Goal: Task Accomplishment & Management: Complete application form

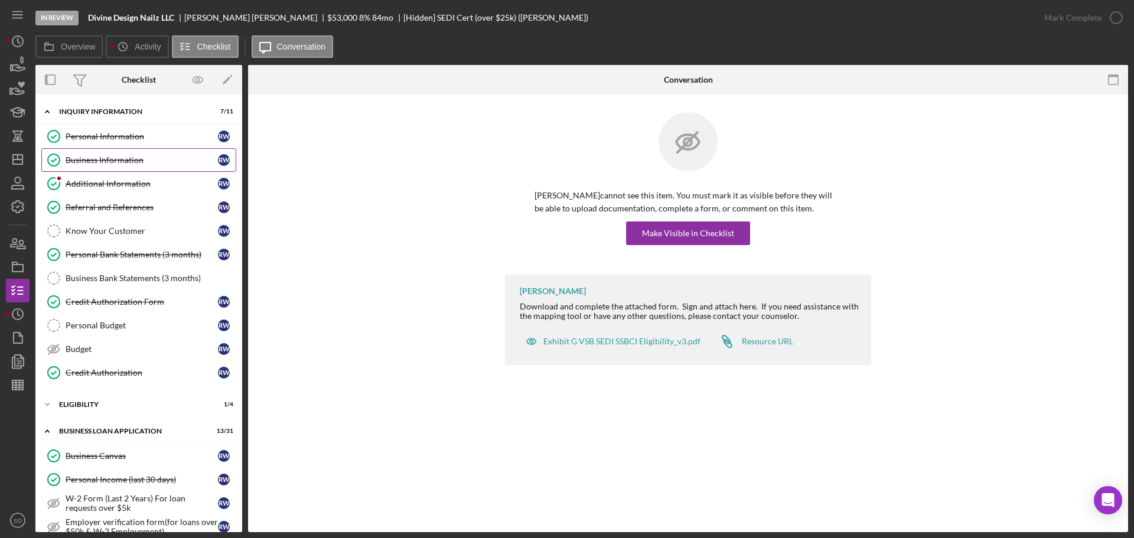
click at [132, 158] on div "Business Information" at bounding box center [142, 159] width 152 height 9
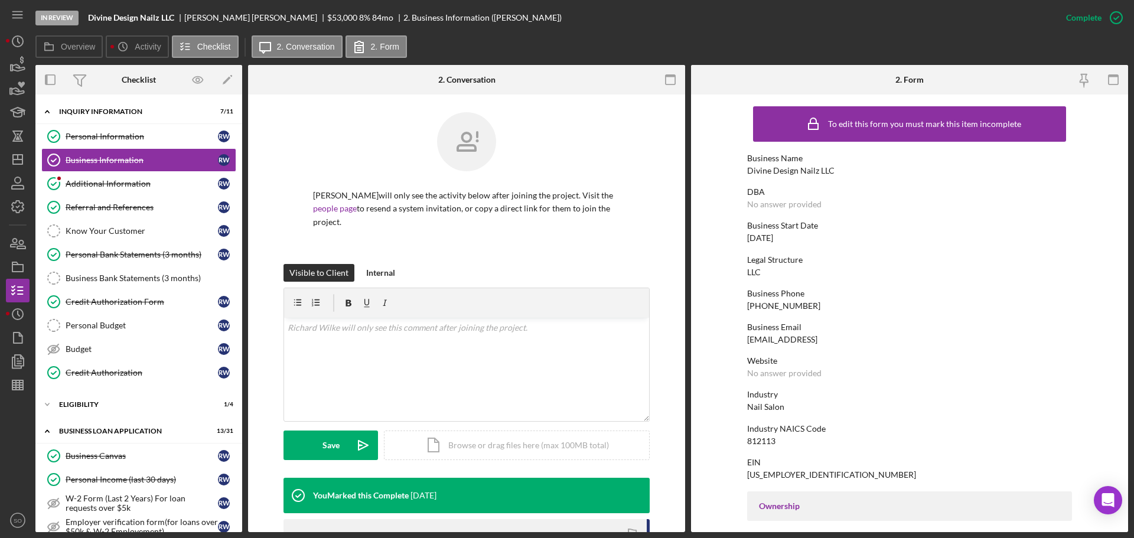
scroll to position [120, 0]
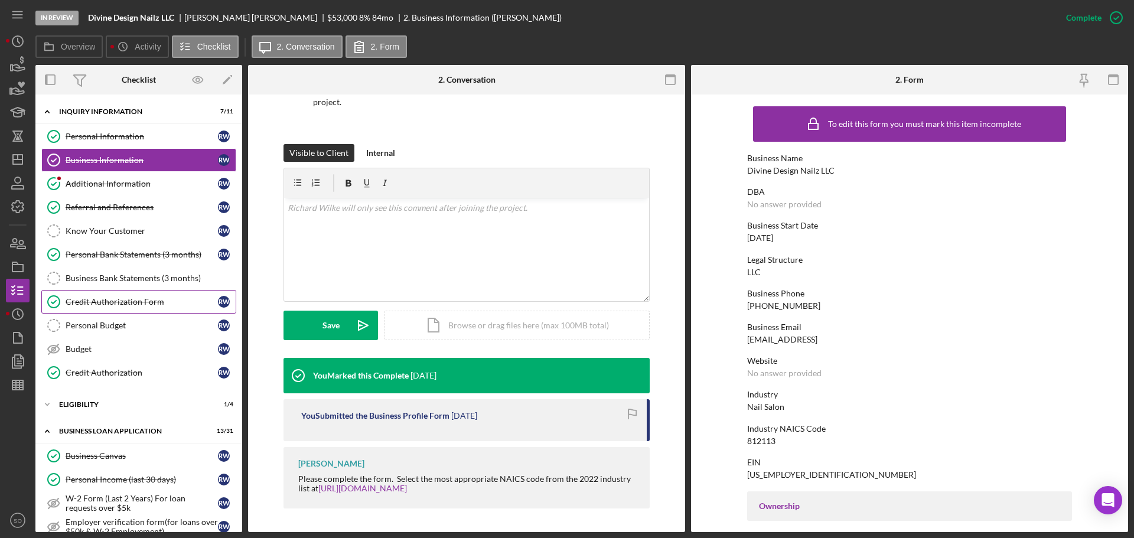
click at [146, 299] on div "Credit Authorization Form" at bounding box center [142, 301] width 152 height 9
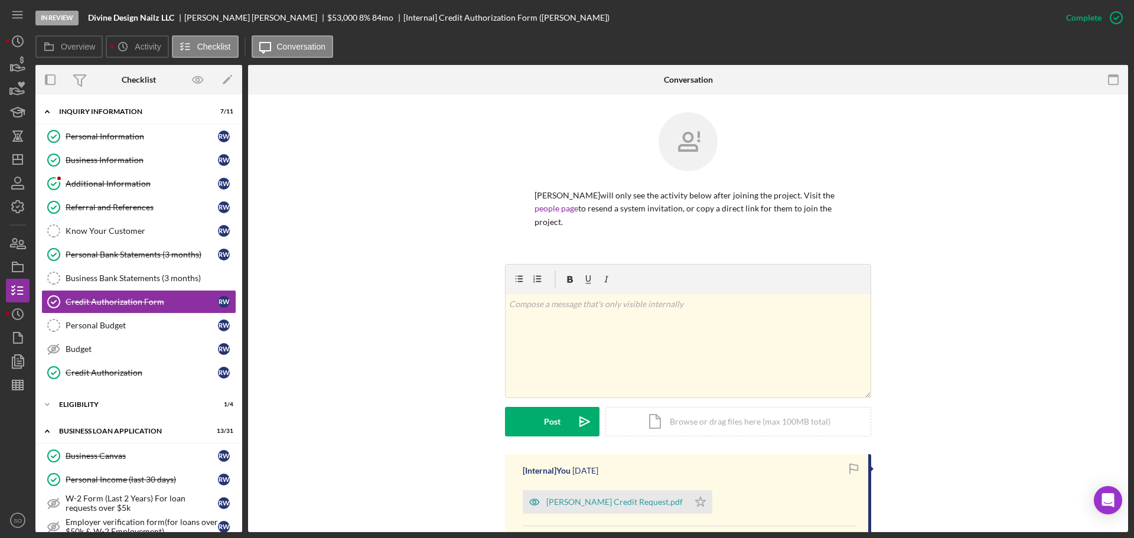
scroll to position [333, 0]
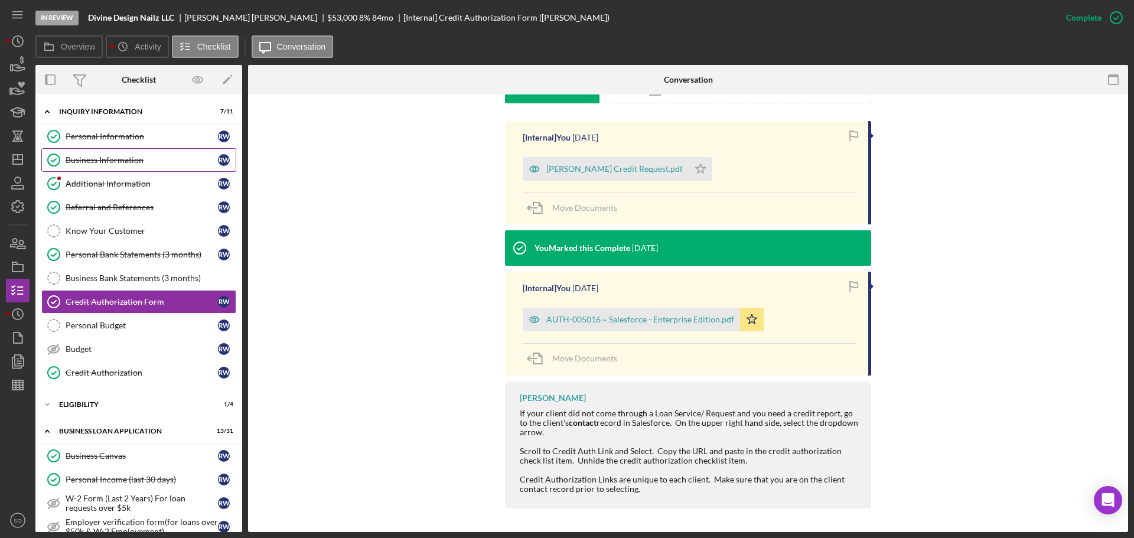
click at [151, 168] on link "Business Information Business Information R W" at bounding box center [138, 160] width 195 height 24
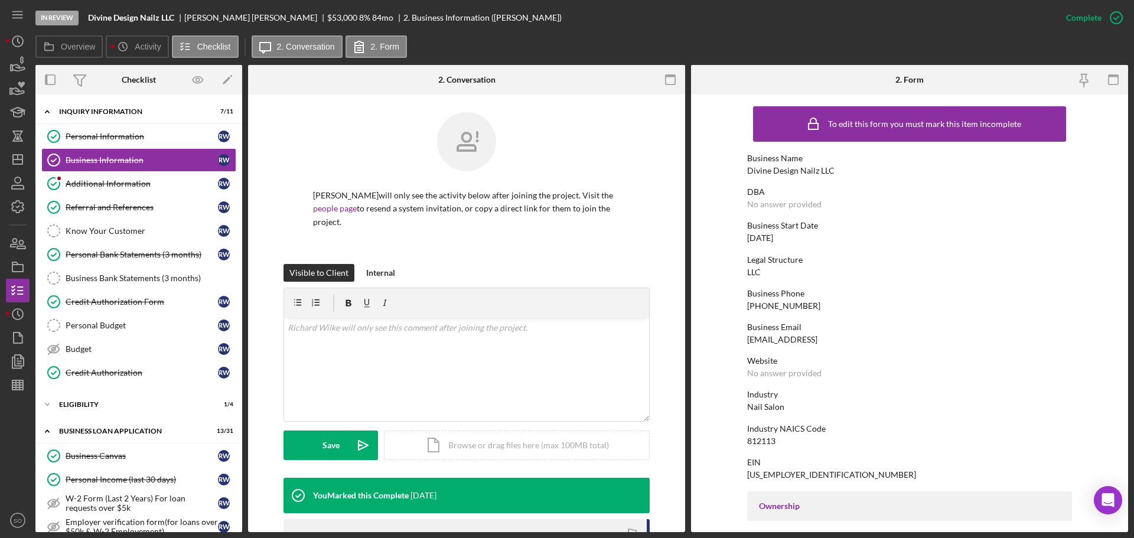
click at [789, 166] on div "Divine Design Nailz LLC" at bounding box center [790, 170] width 87 height 9
copy div "Divine Design Nailz LLC"
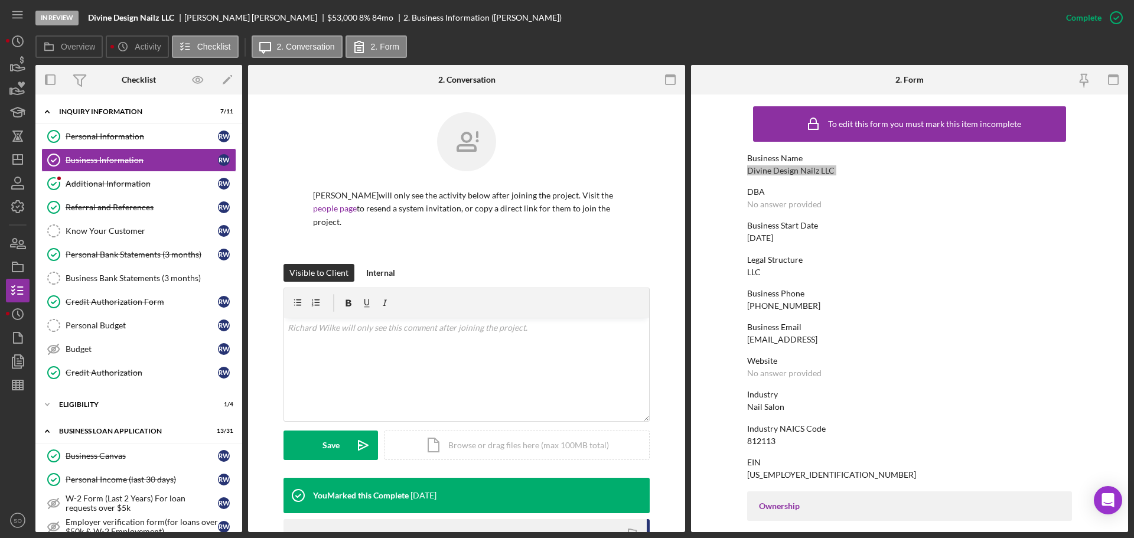
scroll to position [354, 0]
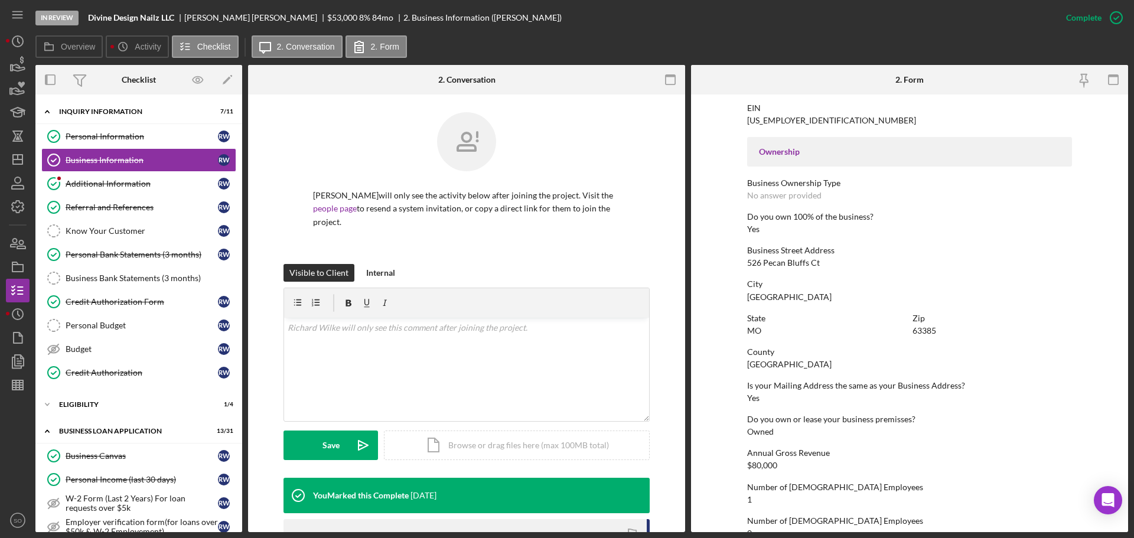
click at [791, 263] on div "526 Pecan Bluffs Ct" at bounding box center [783, 262] width 73 height 9
copy div "526 Pecan Bluffs Ct"
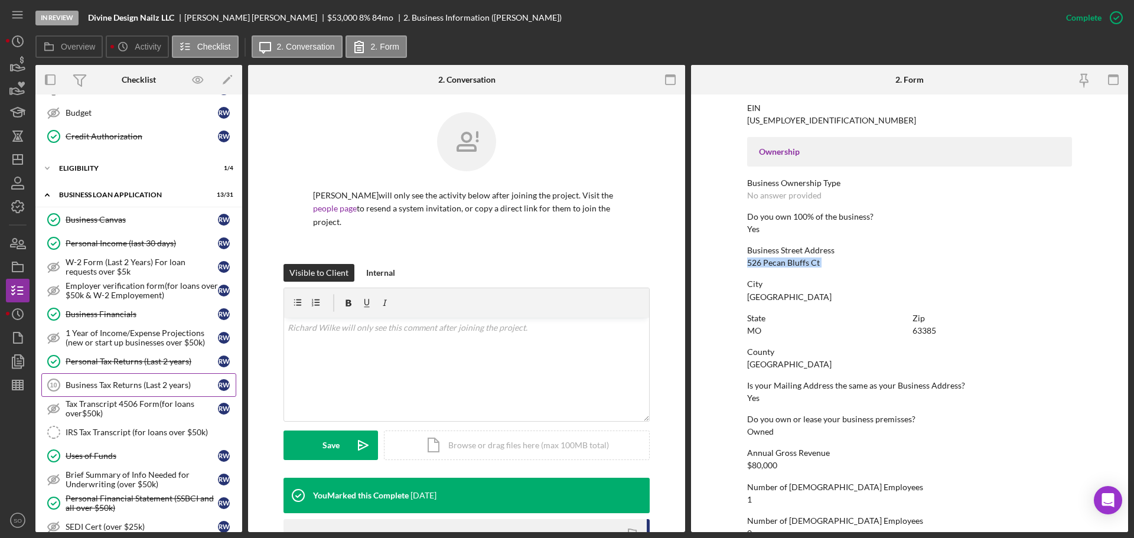
scroll to position [413, 0]
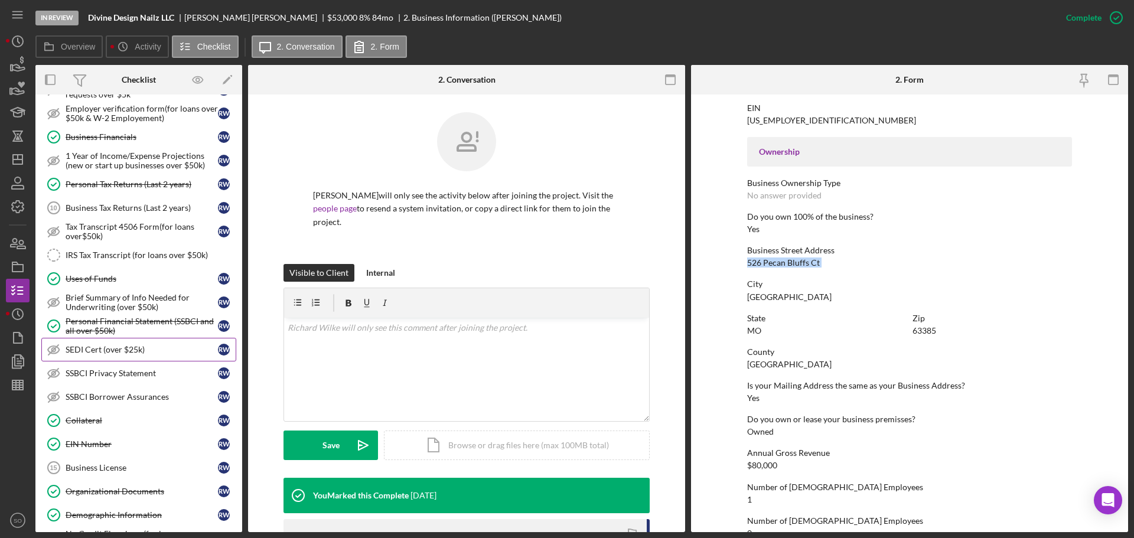
click at [143, 347] on div "SEDI Cert (over $25k)" at bounding box center [142, 349] width 152 height 9
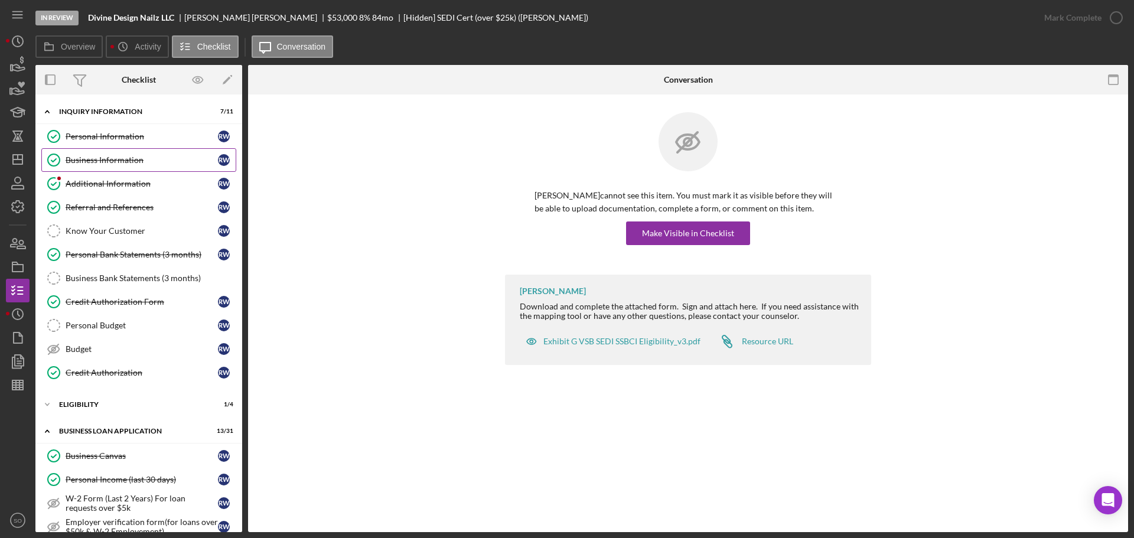
click at [139, 162] on div "Business Information" at bounding box center [142, 159] width 152 height 9
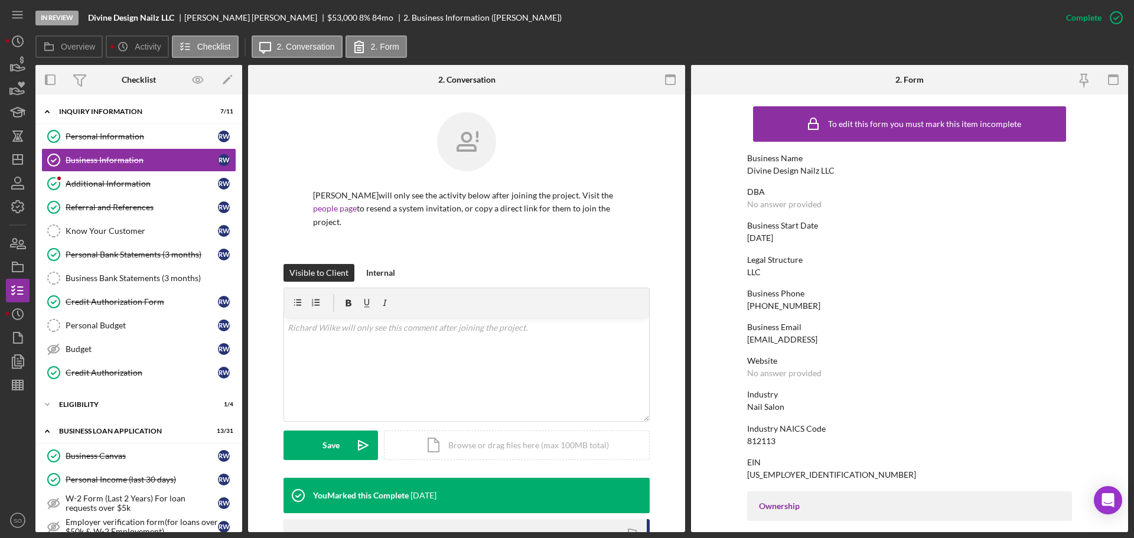
scroll to position [177, 0]
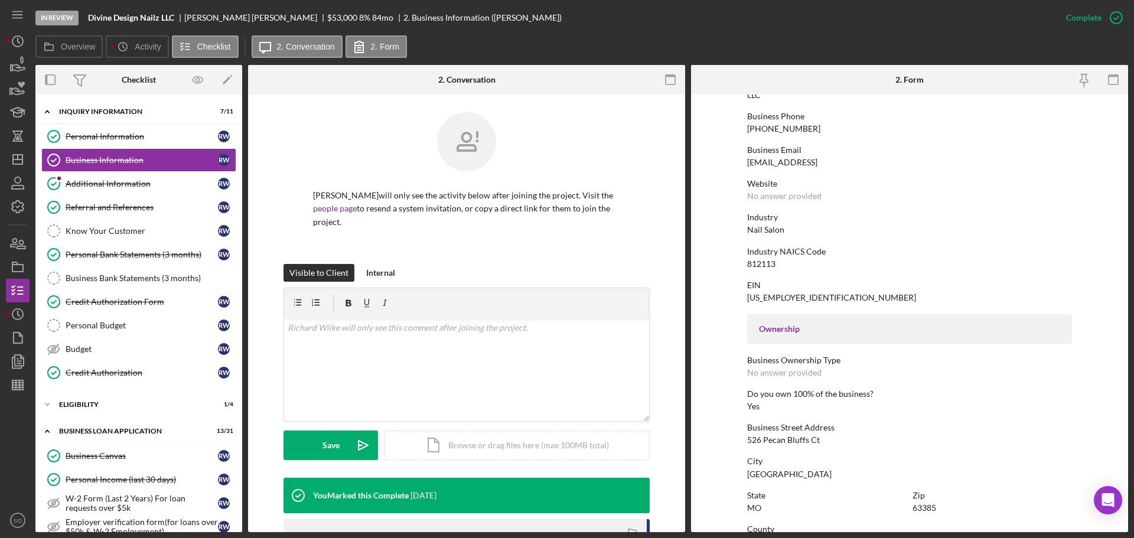
click at [795, 437] on div "526 Pecan Bluffs Ct" at bounding box center [783, 439] width 73 height 9
copy div "526 Pecan Bluffs Ct"
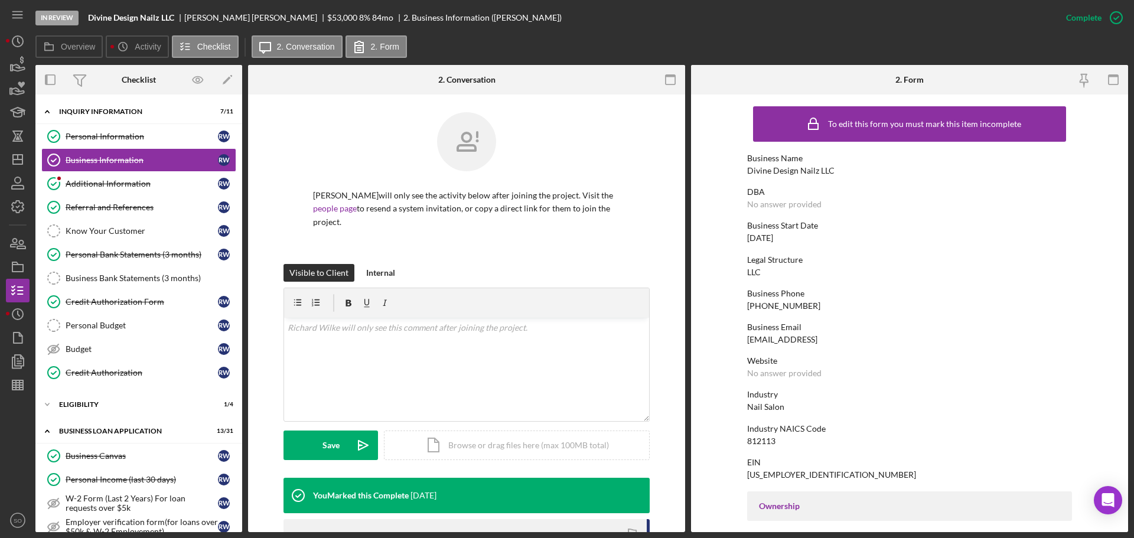
click at [809, 170] on div "Divine Design Nailz LLC" at bounding box center [790, 170] width 87 height 9
copy div "Divine Design Nailz LLC"
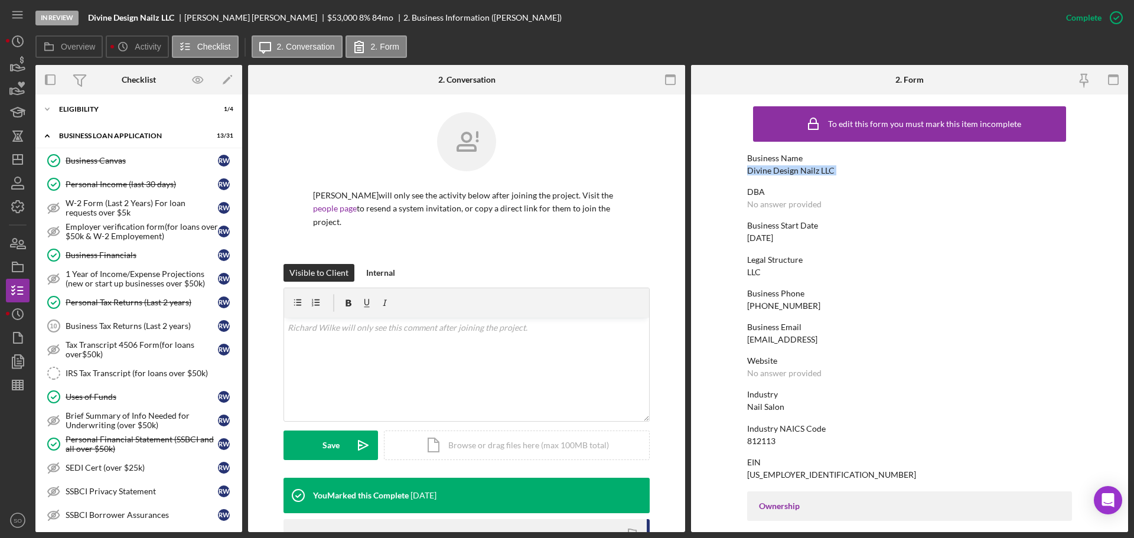
scroll to position [472, 0]
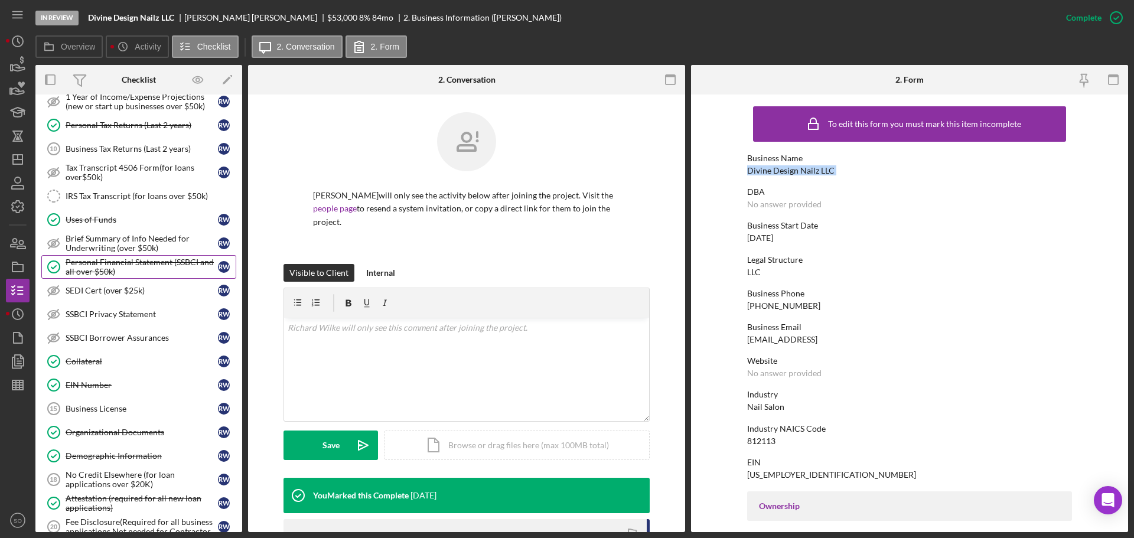
click at [175, 256] on link "Personal Financial Statement (SSBCI and all over $50k) Personal Financial State…" at bounding box center [138, 267] width 195 height 24
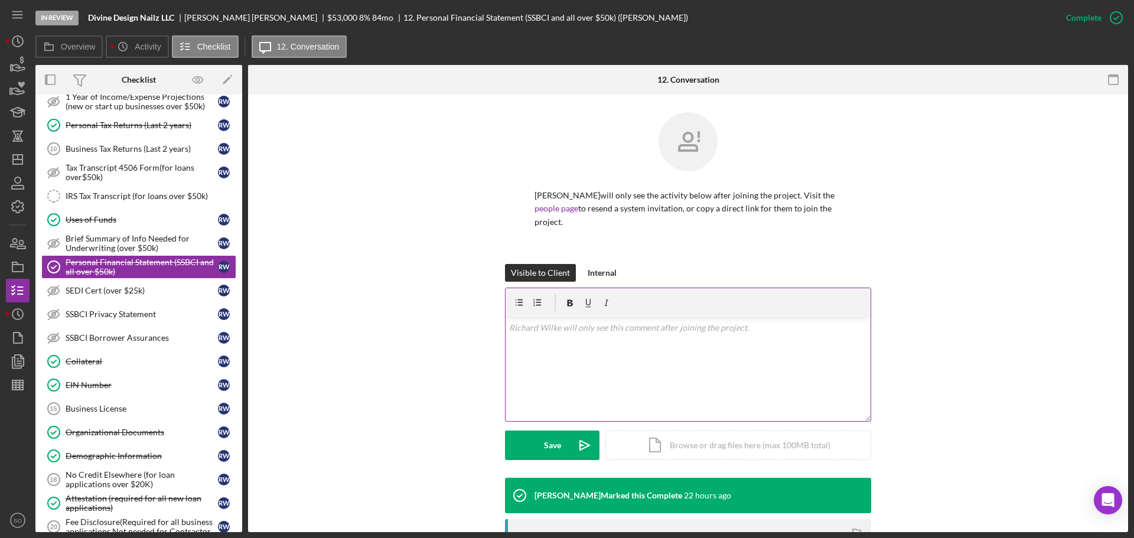
scroll to position [236, 0]
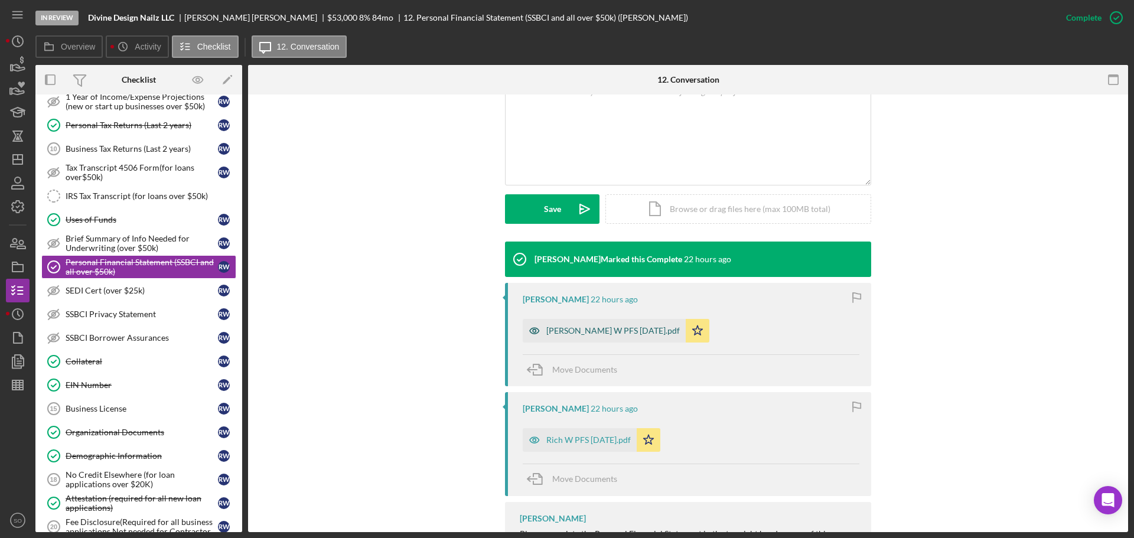
click at [576, 335] on div "[PERSON_NAME] W PFS [DATE].pdf" at bounding box center [612, 330] width 133 height 9
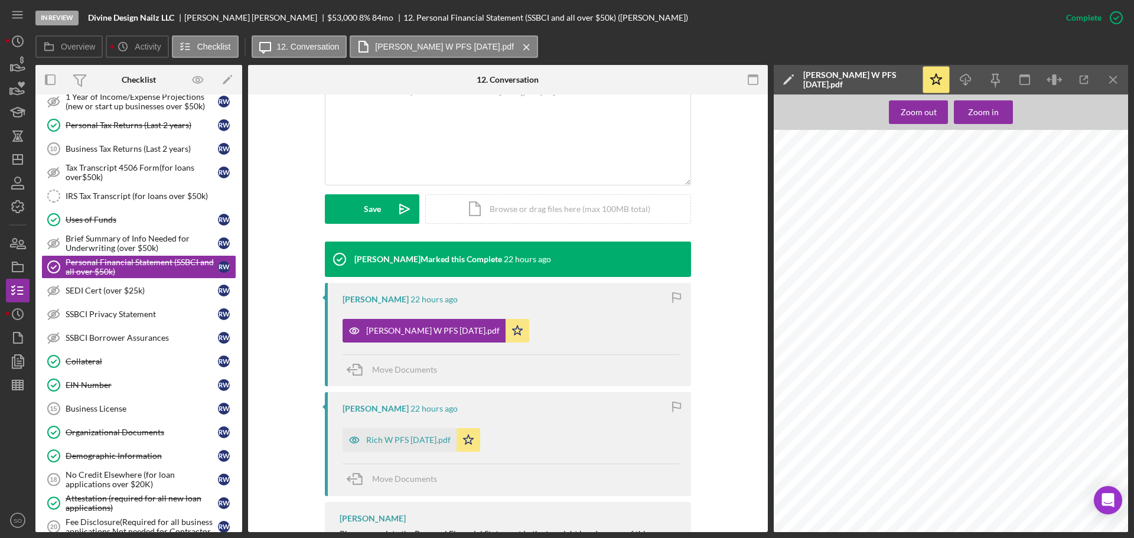
scroll to position [11, 0]
click at [964, 87] on icon "Icon/Download" at bounding box center [965, 80] width 27 height 27
drag, startPoint x: 390, startPoint y: 441, endPoint x: 399, endPoint y: 446, distance: 10.3
click at [390, 441] on div "Rich W PFS [DATE].pdf" at bounding box center [408, 439] width 84 height 9
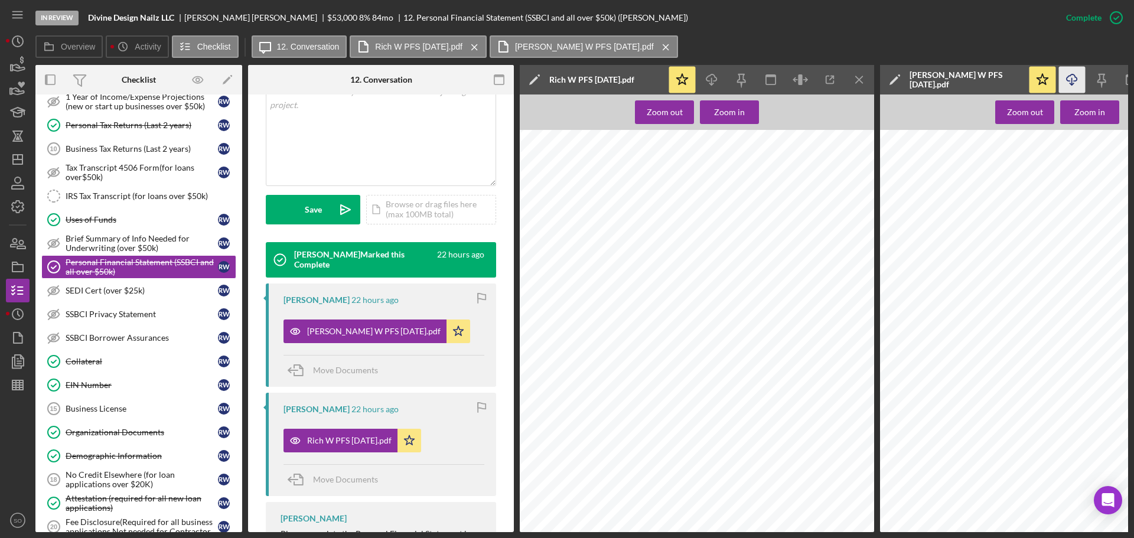
scroll to position [309, 0]
click at [711, 77] on icon "Icon/Download" at bounding box center [711, 80] width 27 height 27
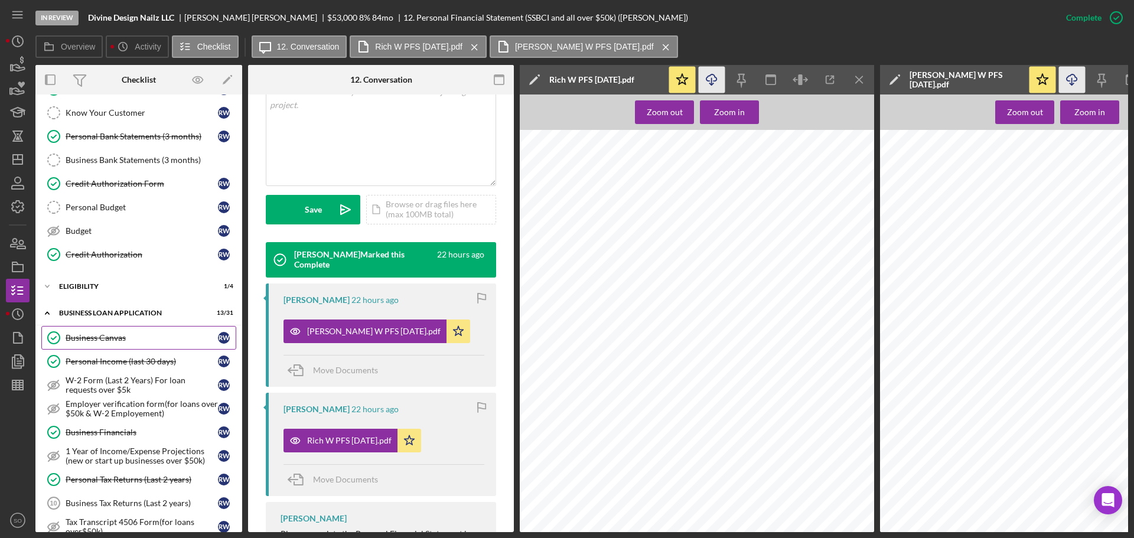
scroll to position [0, 0]
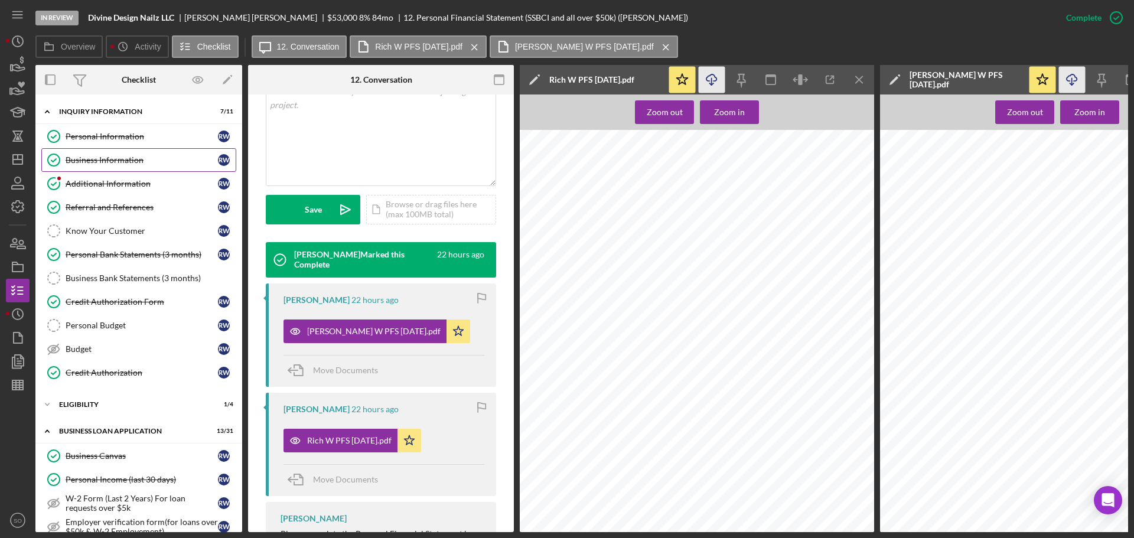
click at [143, 160] on div "Business Information" at bounding box center [142, 159] width 152 height 9
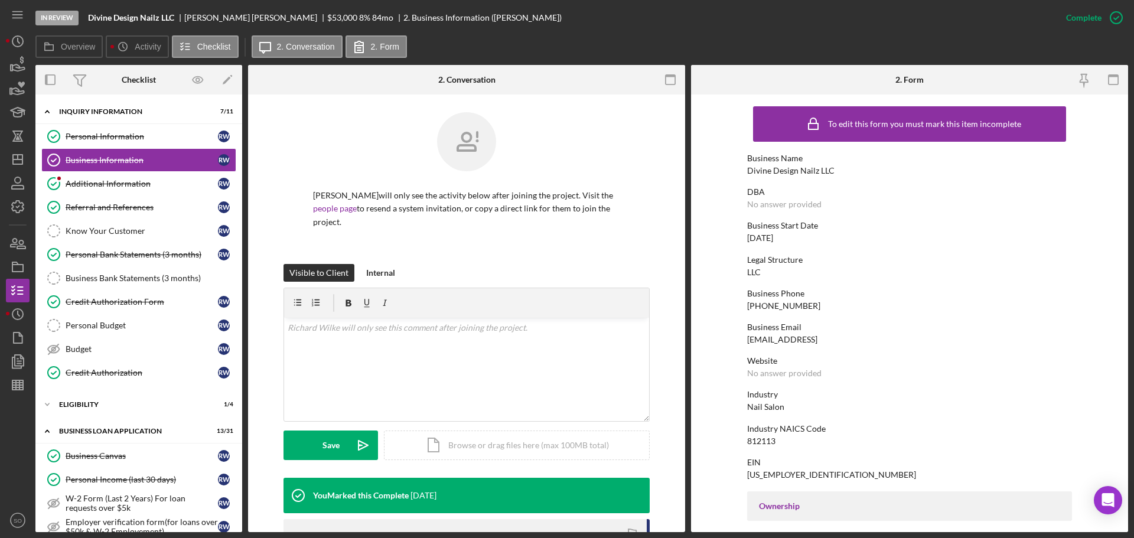
click at [801, 172] on div "Divine Design Nailz LLC" at bounding box center [790, 170] width 87 height 9
drag, startPoint x: 801, startPoint y: 172, endPoint x: 793, endPoint y: 172, distance: 8.3
click at [793, 172] on div "Divine Design Nailz LLC" at bounding box center [790, 170] width 87 height 9
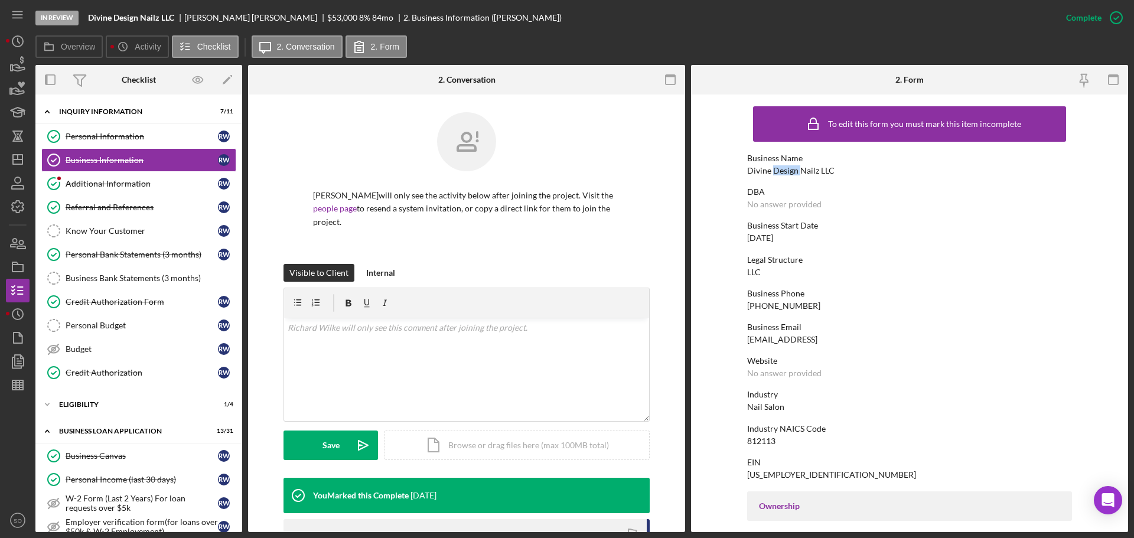
click at [793, 172] on div "Divine Design Nailz LLC" at bounding box center [790, 170] width 87 height 9
copy div "Divine Design Nailz LLC"
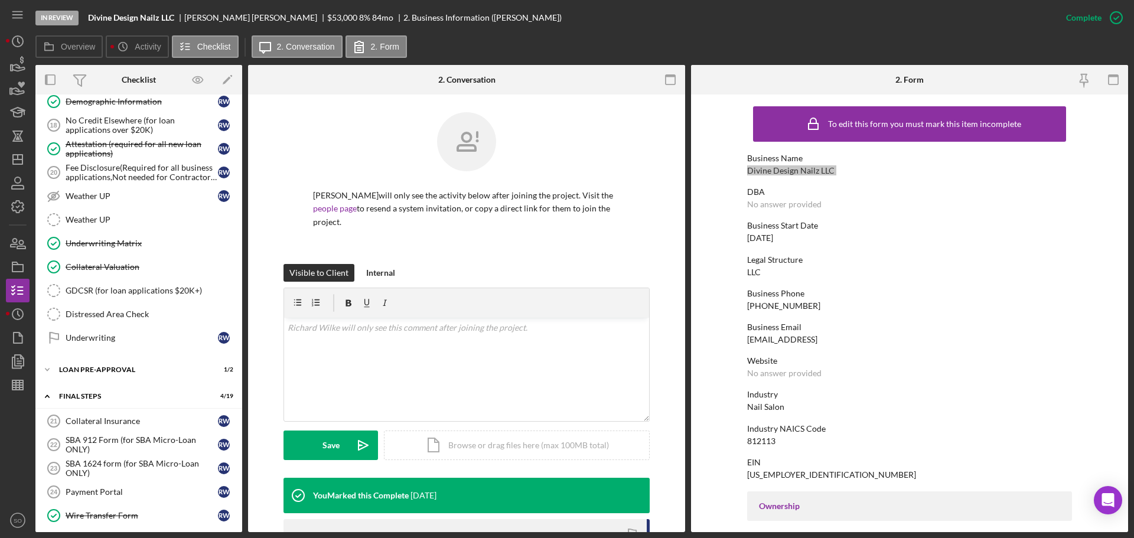
scroll to position [1004, 0]
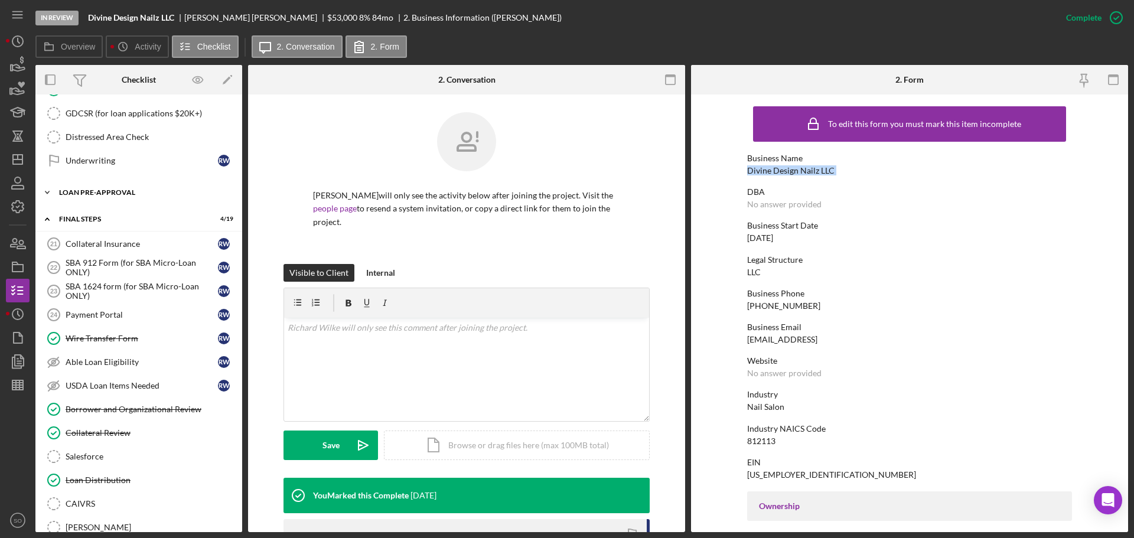
click at [77, 191] on div "LOAN PRE-APPROVAL" at bounding box center [143, 192] width 168 height 7
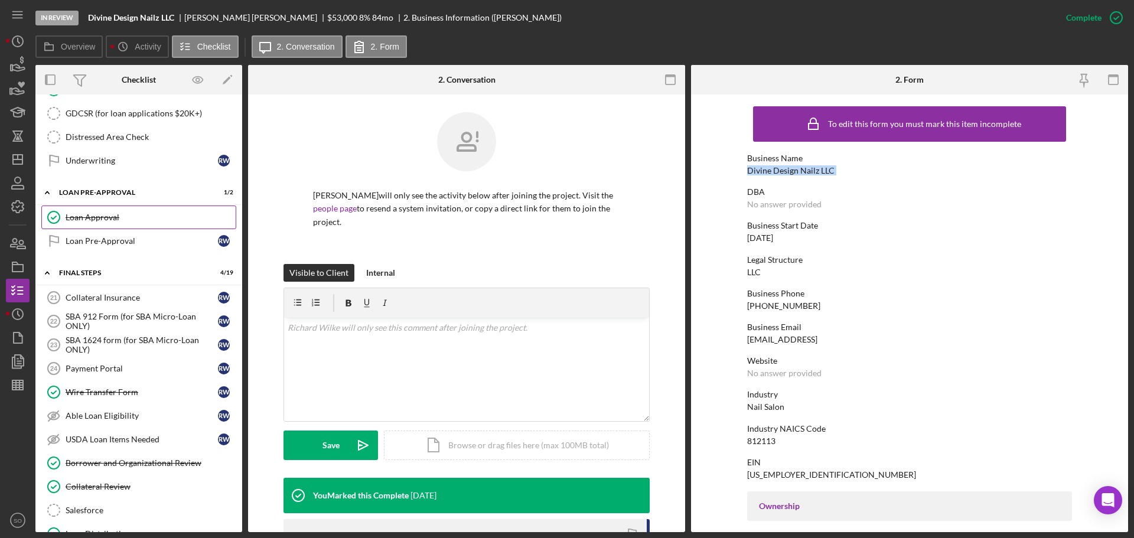
click at [93, 217] on div "Loan Approval" at bounding box center [151, 217] width 170 height 9
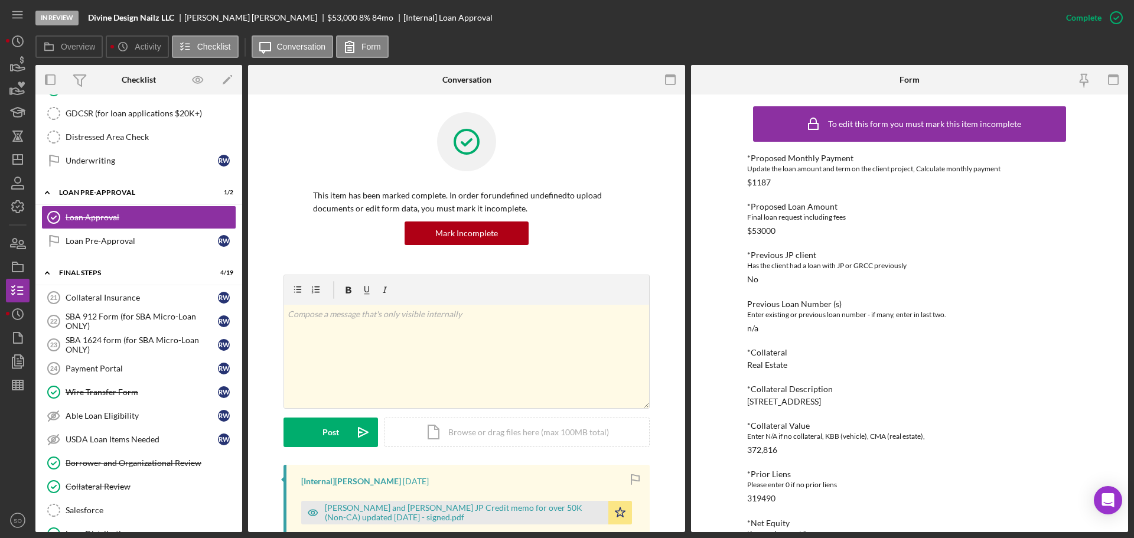
scroll to position [59, 0]
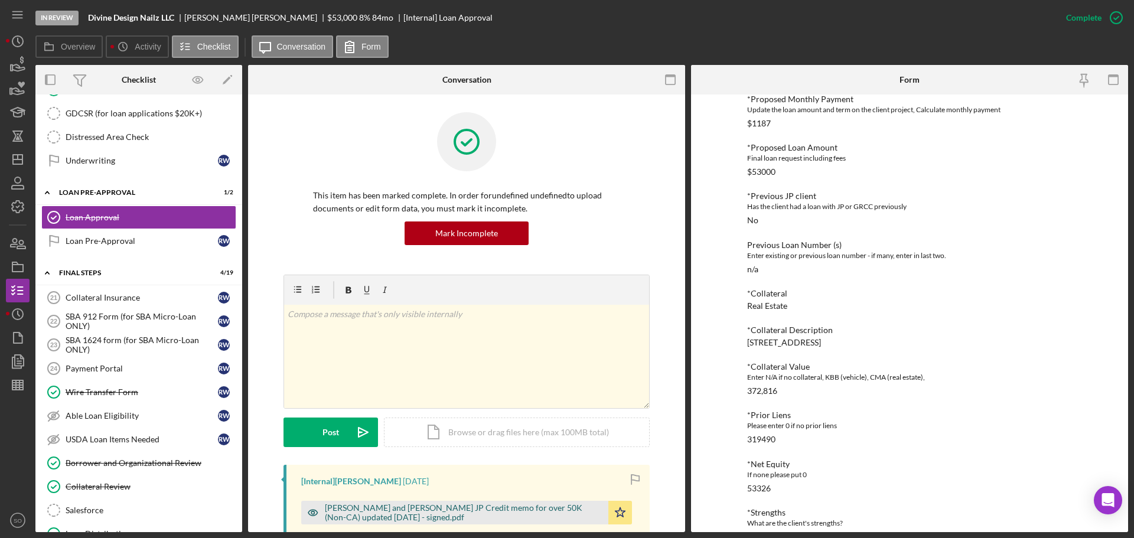
click at [471, 507] on div "[PERSON_NAME] and [PERSON_NAME] JP Credit memo for over 50K (Non-CA) updated [D…" at bounding box center [463, 512] width 277 height 19
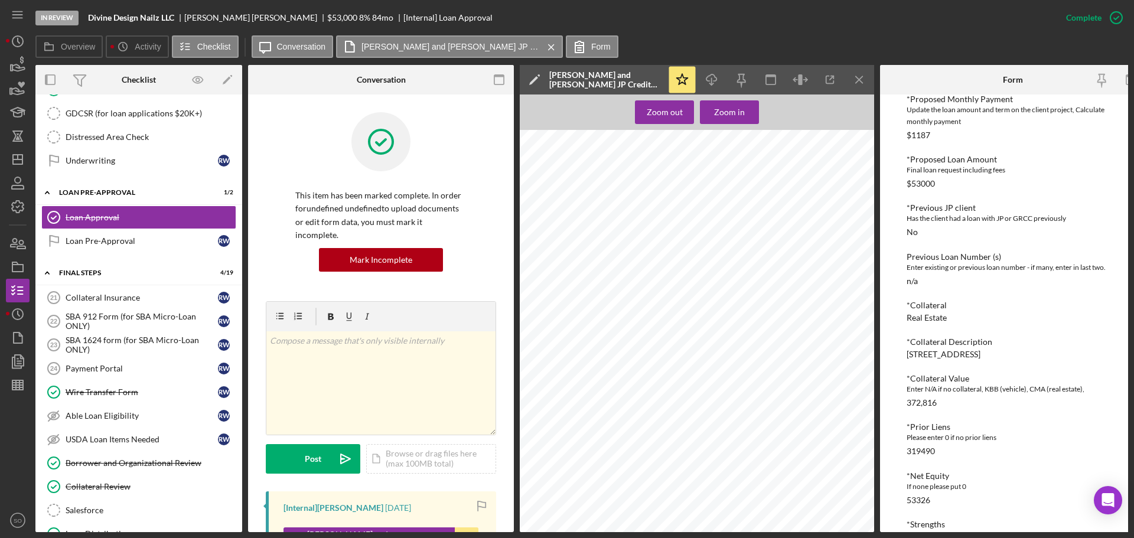
scroll to position [0, 0]
click at [716, 81] on icon "button" at bounding box center [711, 77] width 10 height 6
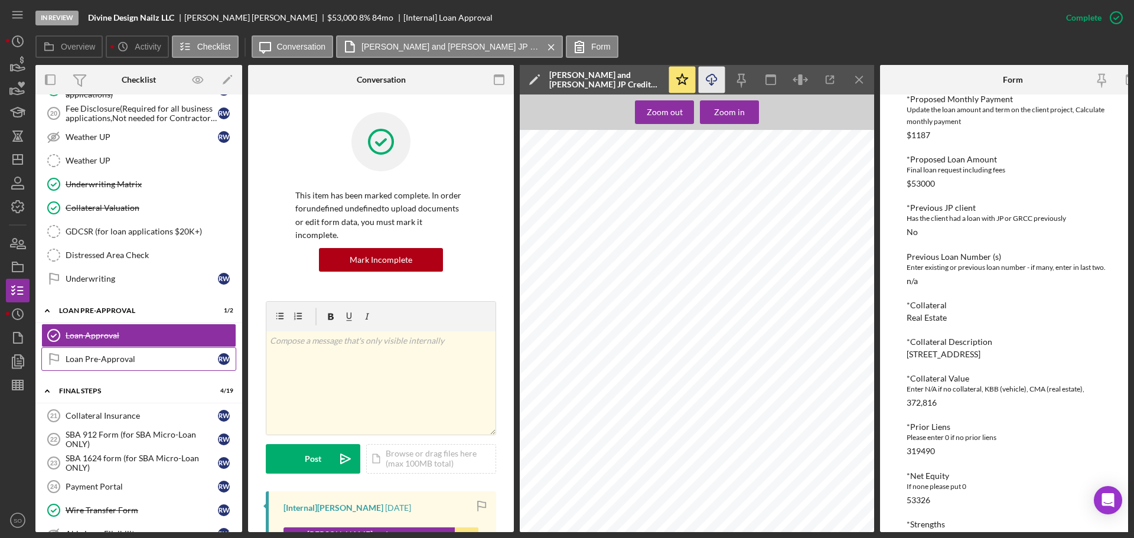
scroll to position [827, 0]
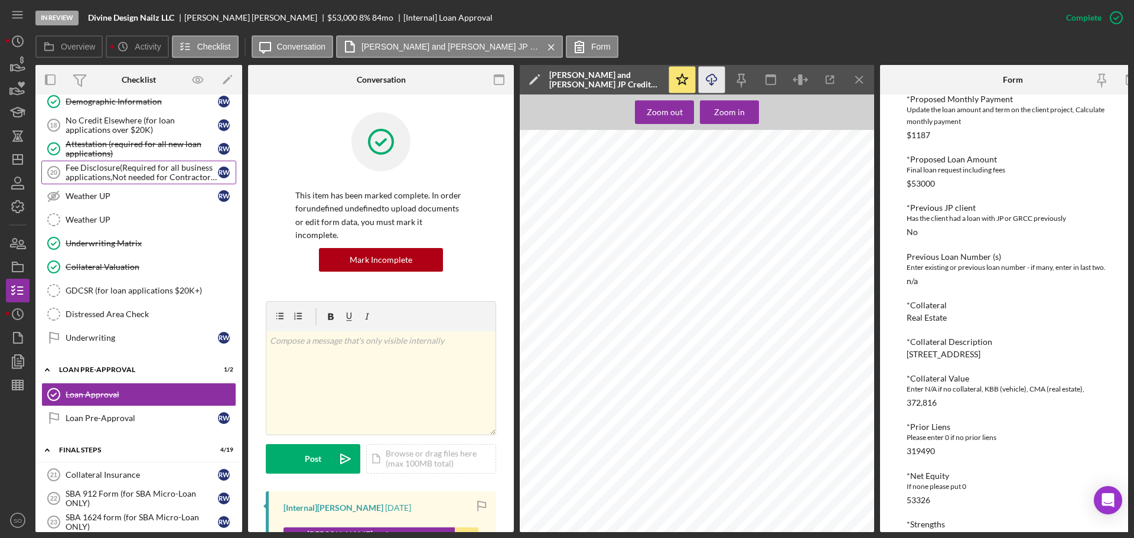
click at [119, 177] on div "Fee Disclosure(Required for all business applications,Not needed for Contractor…" at bounding box center [142, 172] width 152 height 19
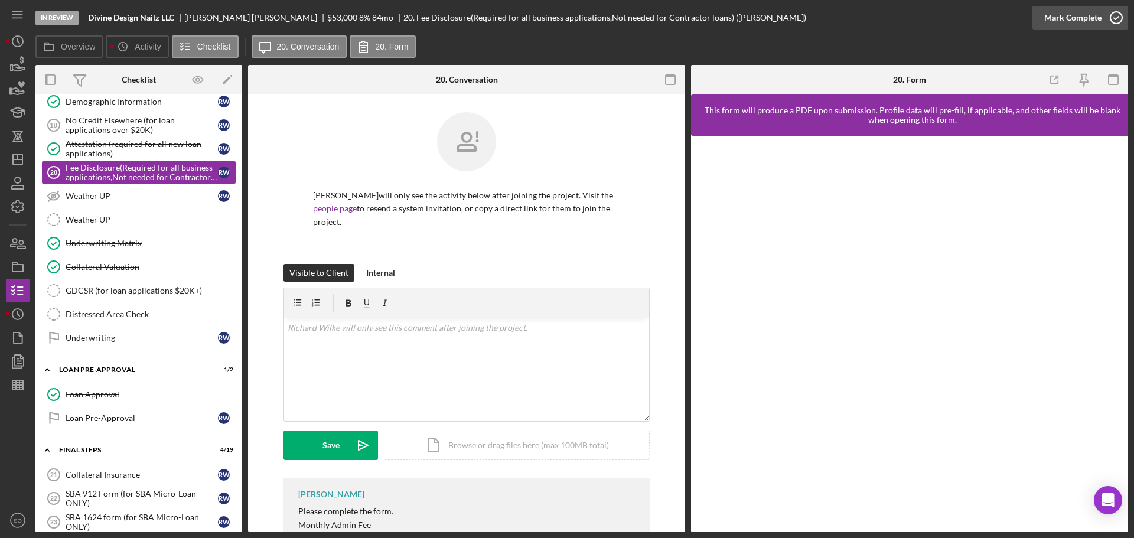
click at [1051, 17] on div "Mark Complete" at bounding box center [1072, 18] width 57 height 24
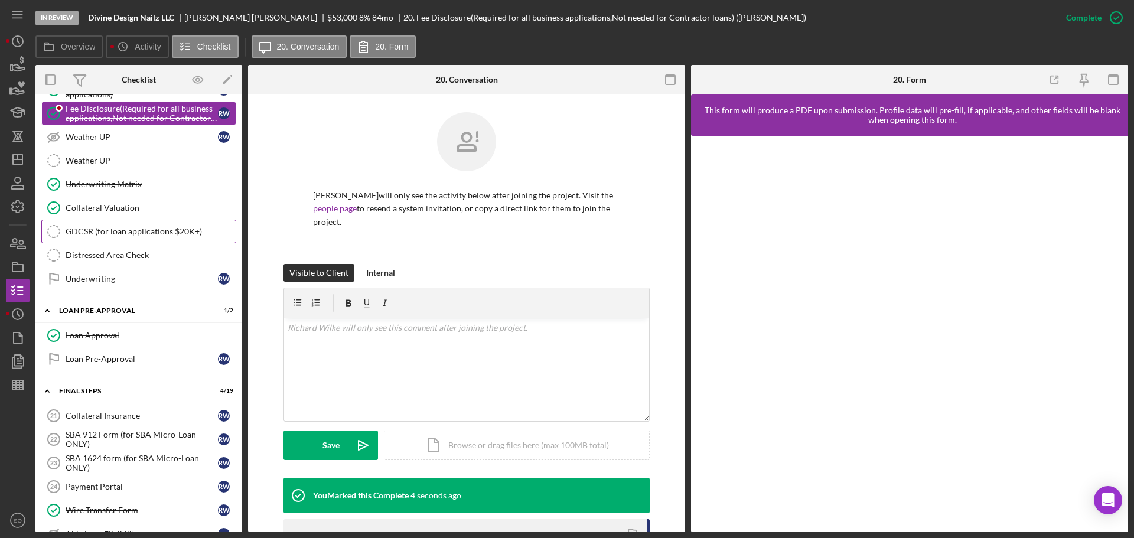
scroll to position [945, 0]
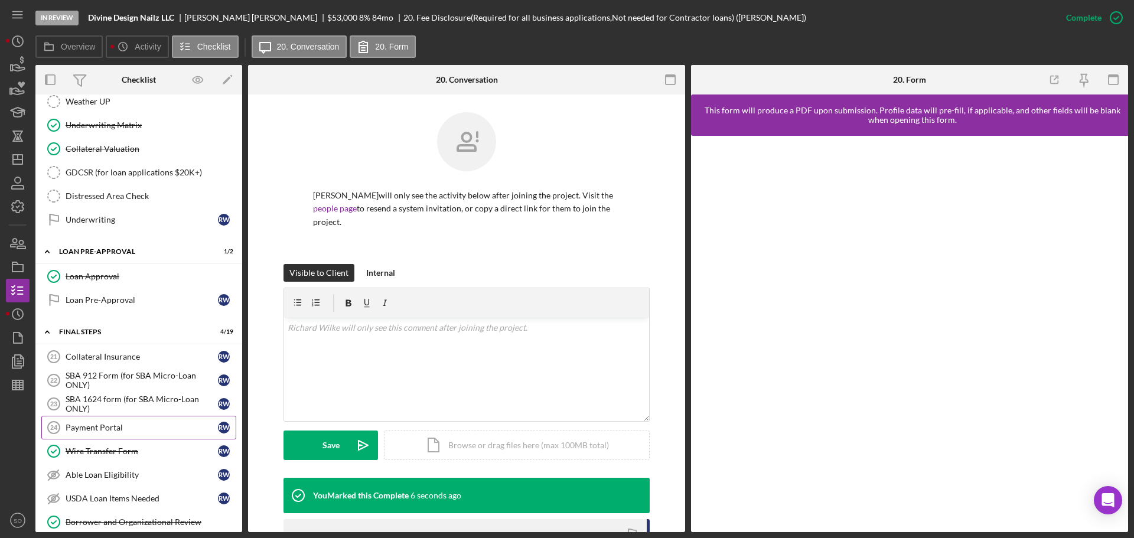
click at [134, 426] on div "Payment Portal" at bounding box center [142, 427] width 152 height 9
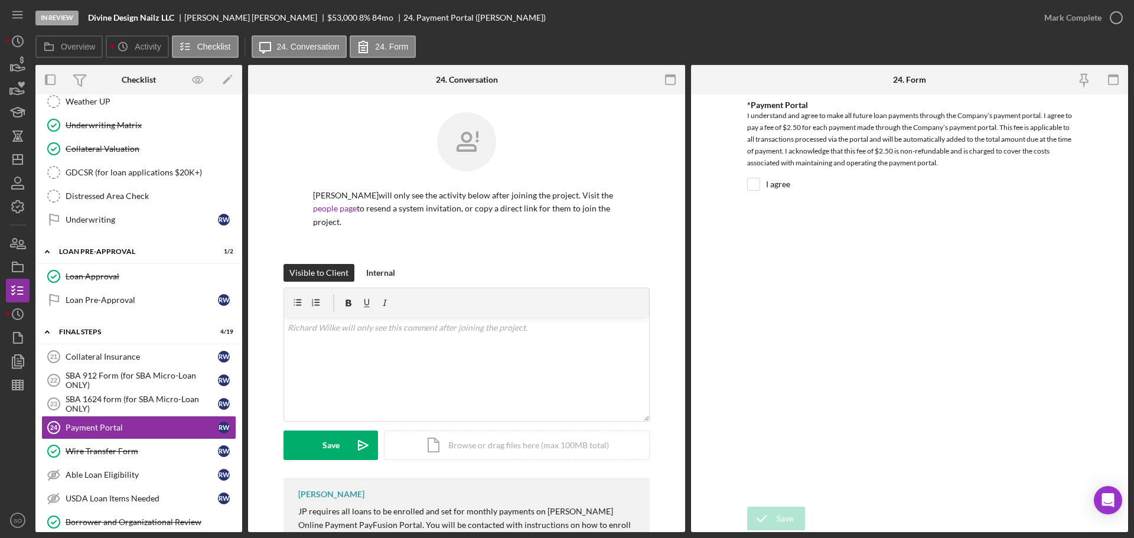
drag, startPoint x: 745, startPoint y: 185, endPoint x: 780, endPoint y: 194, distance: 35.9
click at [747, 185] on form "*Payment Portal I understand and agree to make all future loan payments through…" at bounding box center [909, 312] width 437 height 437
click at [758, 184] on input "I agree" at bounding box center [753, 184] width 12 height 12
checkbox input "true"
drag, startPoint x: 790, startPoint y: 510, endPoint x: 796, endPoint y: 511, distance: 6.2
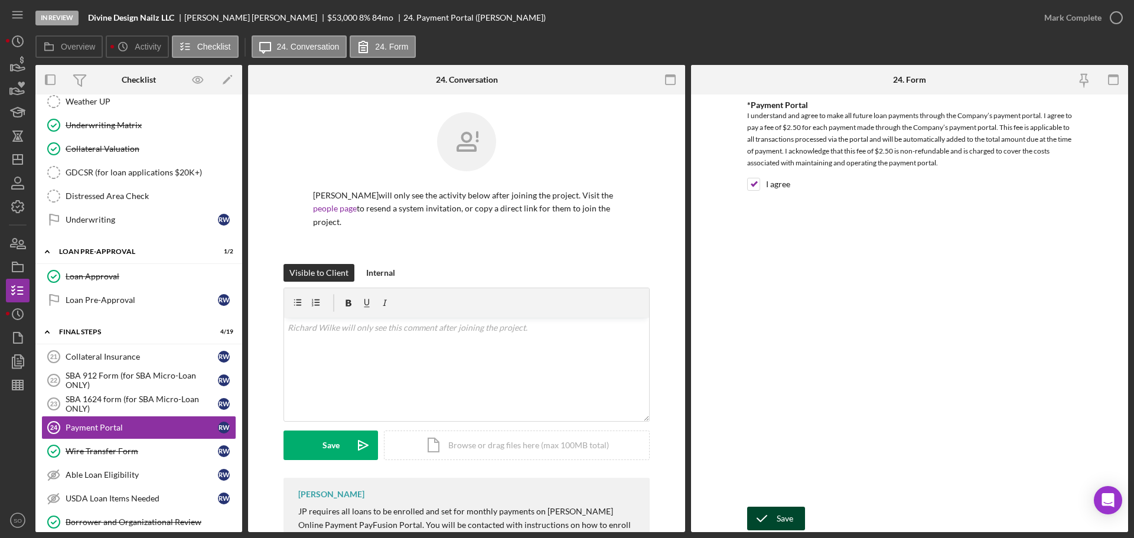
click at [790, 511] on div "Save" at bounding box center [784, 519] width 17 height 24
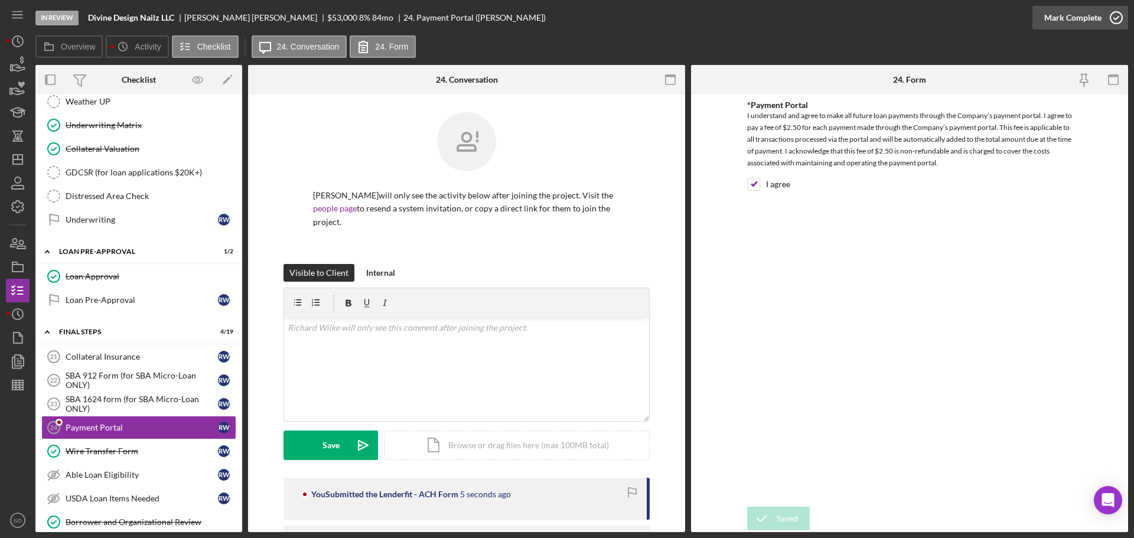
click at [1073, 19] on div "Mark Complete" at bounding box center [1072, 18] width 57 height 24
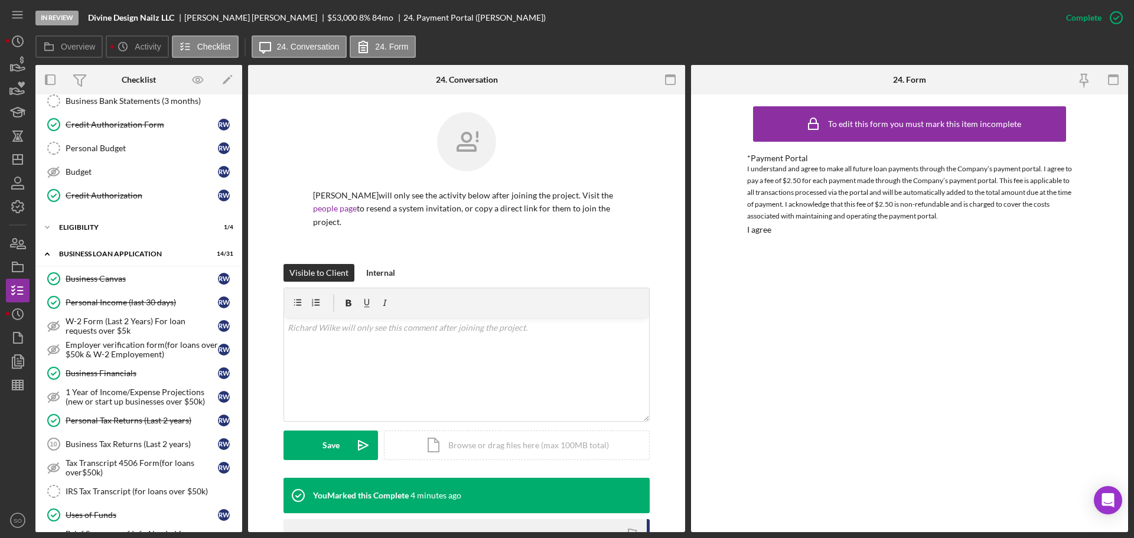
scroll to position [118, 0]
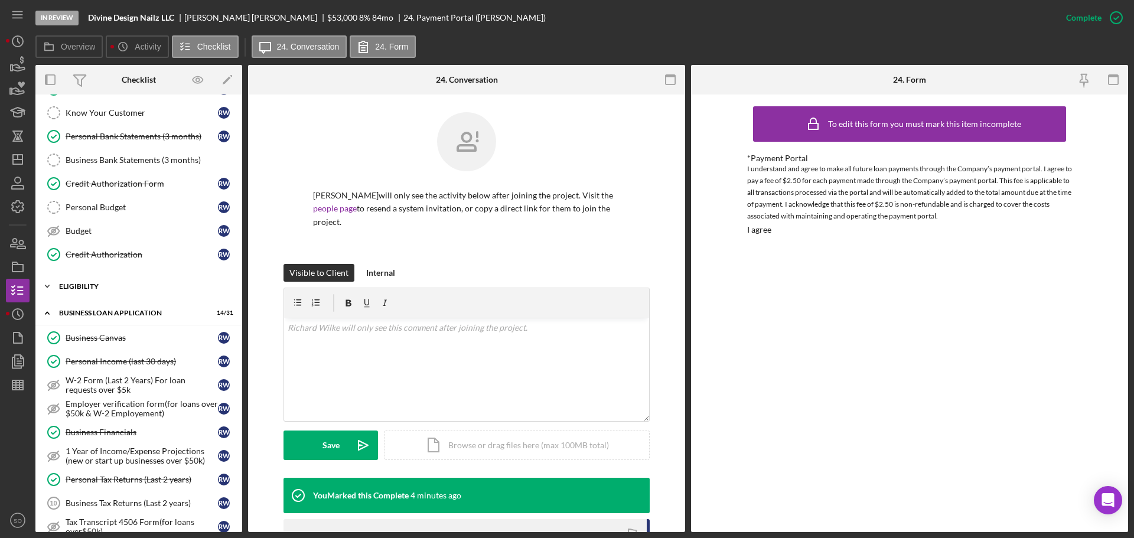
click at [118, 292] on div "Icon/Expander ELIGIBILITY 1 / 4" at bounding box center [138, 287] width 207 height 24
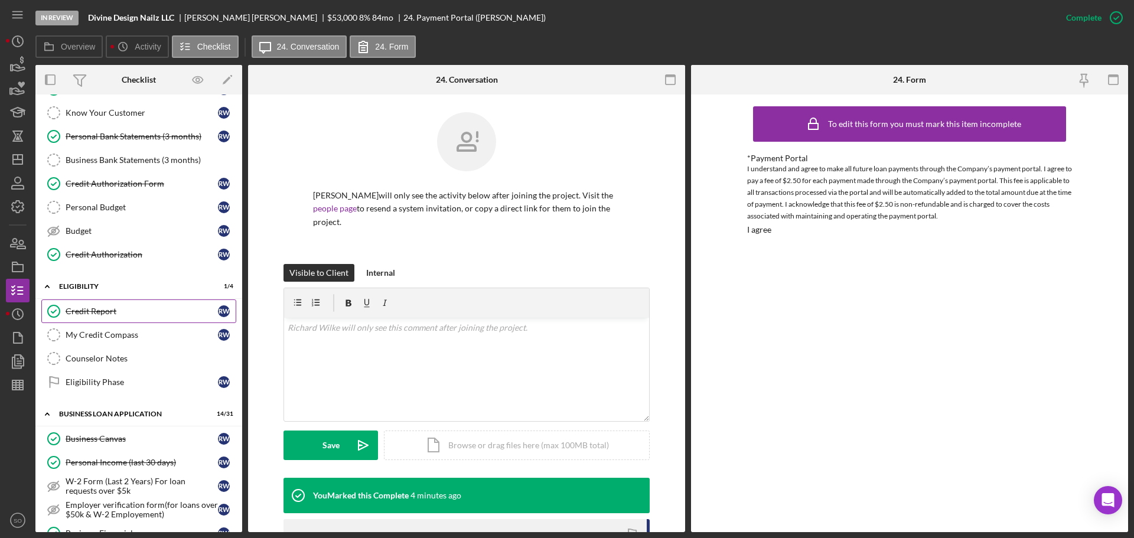
click at [120, 320] on link "Credit Report Credit Report R W" at bounding box center [138, 311] width 195 height 24
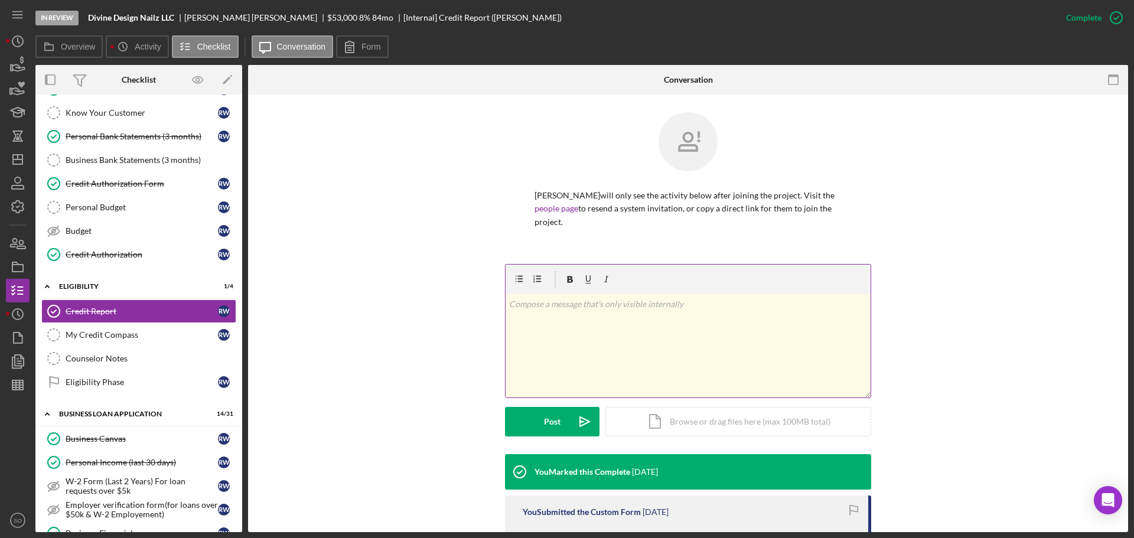
scroll to position [280, 0]
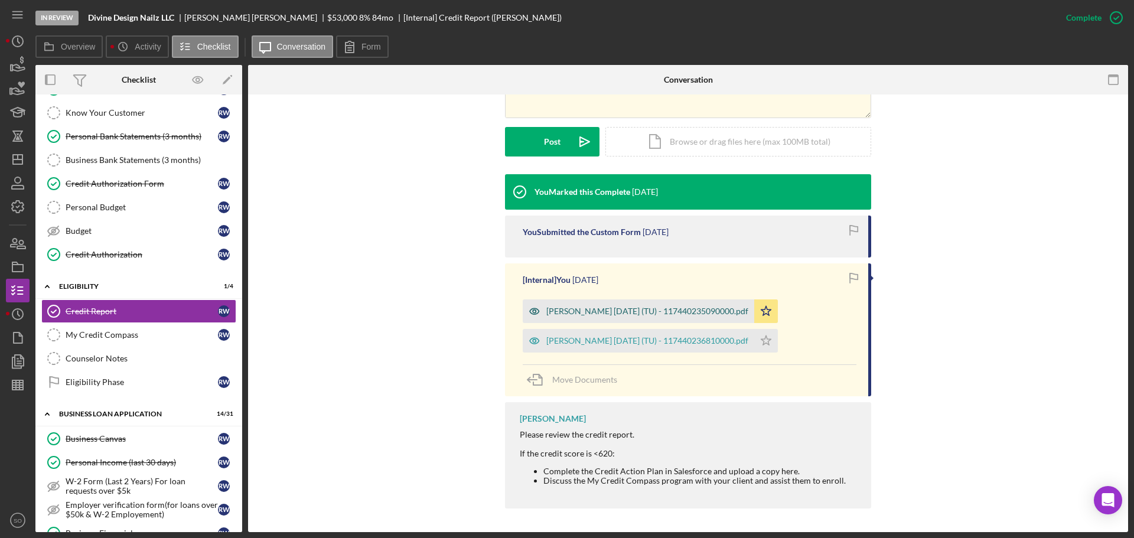
click at [597, 315] on div "[PERSON_NAME] [DATE] (TU) - 117440235090000.pdf" at bounding box center [647, 310] width 202 height 9
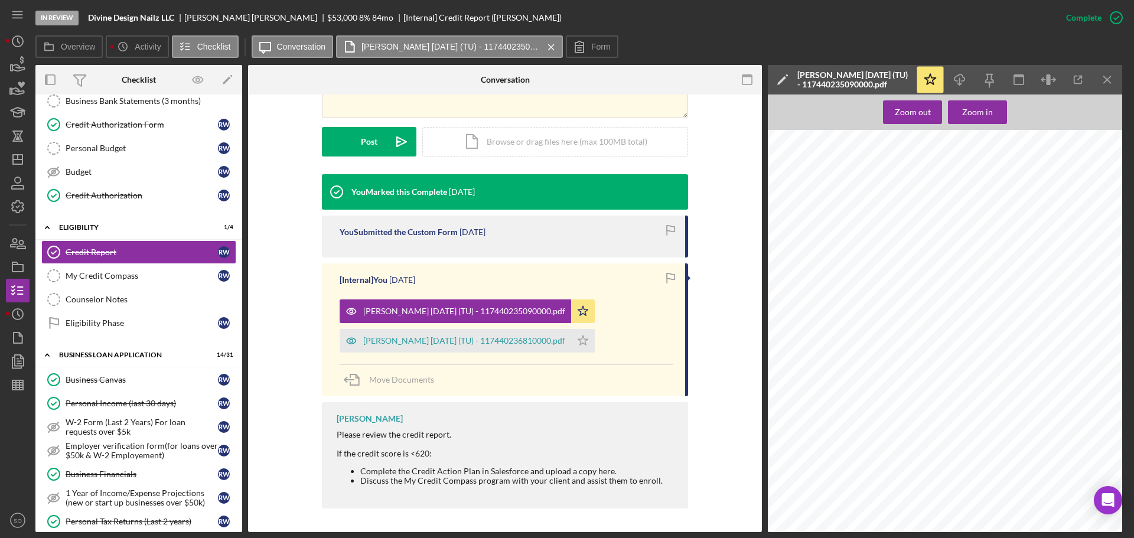
scroll to position [0, 0]
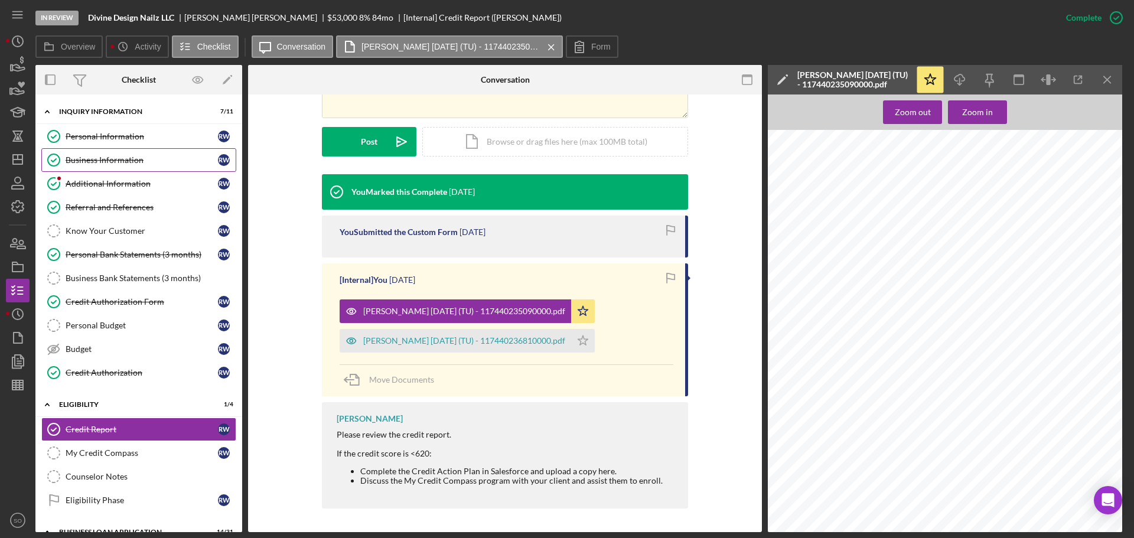
click at [113, 165] on div "Business Information" at bounding box center [142, 159] width 152 height 9
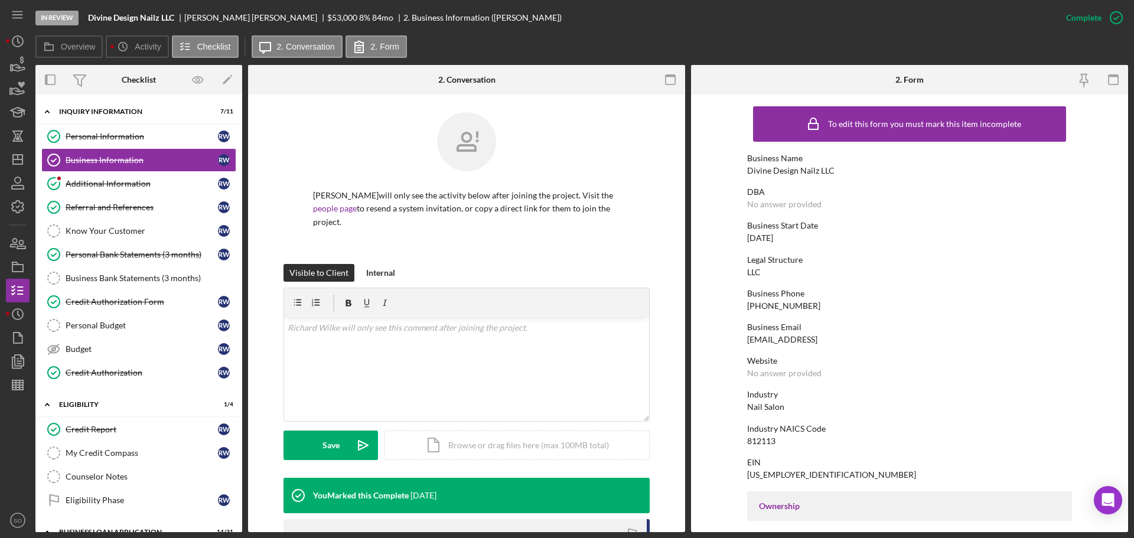
click at [794, 169] on div "Divine Design Nailz LLC" at bounding box center [790, 170] width 87 height 9
copy div "Divine Design Nailz LLC"
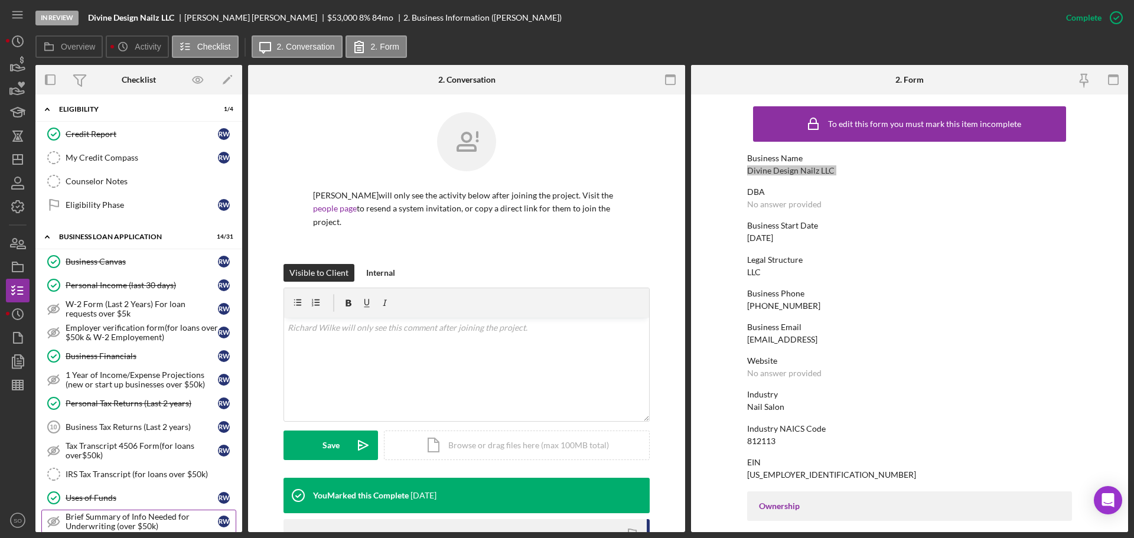
scroll to position [472, 0]
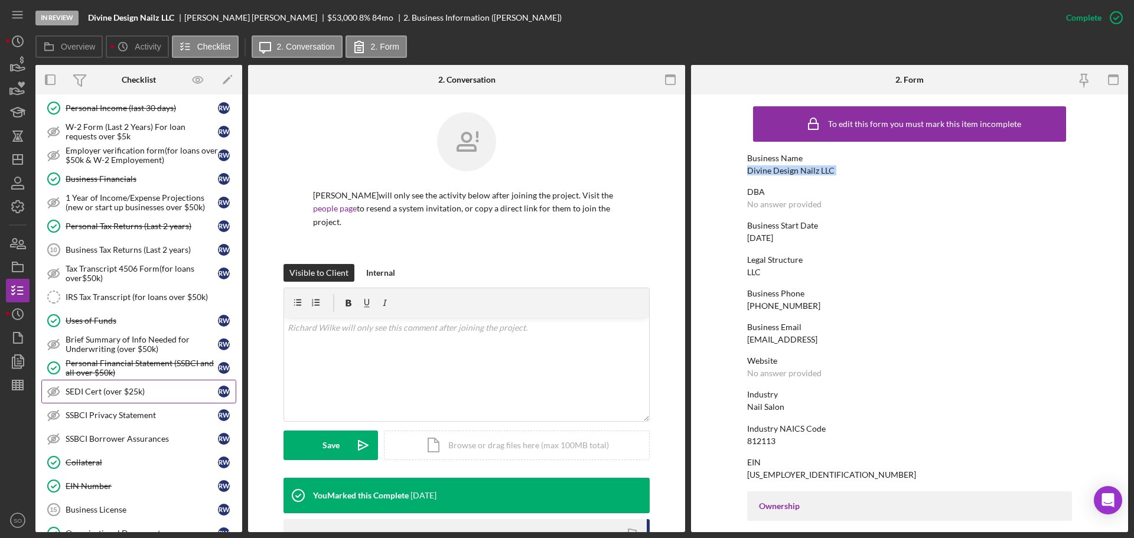
click at [174, 403] on link "SEDI Cert (over $25k) SEDI Cert (over $25k) R W" at bounding box center [138, 392] width 195 height 24
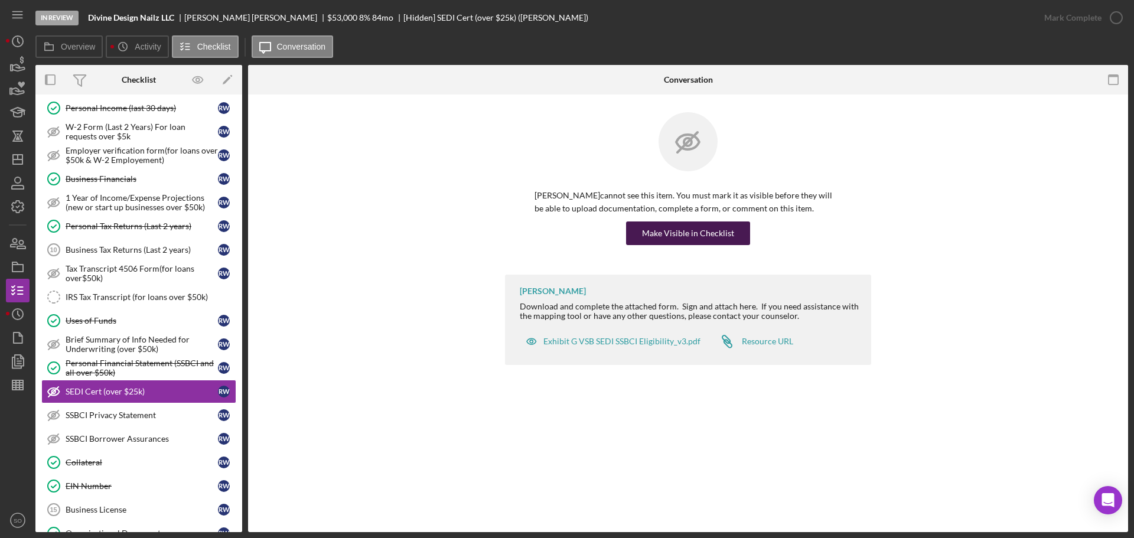
click at [696, 239] on div "Make Visible in Checklist" at bounding box center [688, 233] width 92 height 24
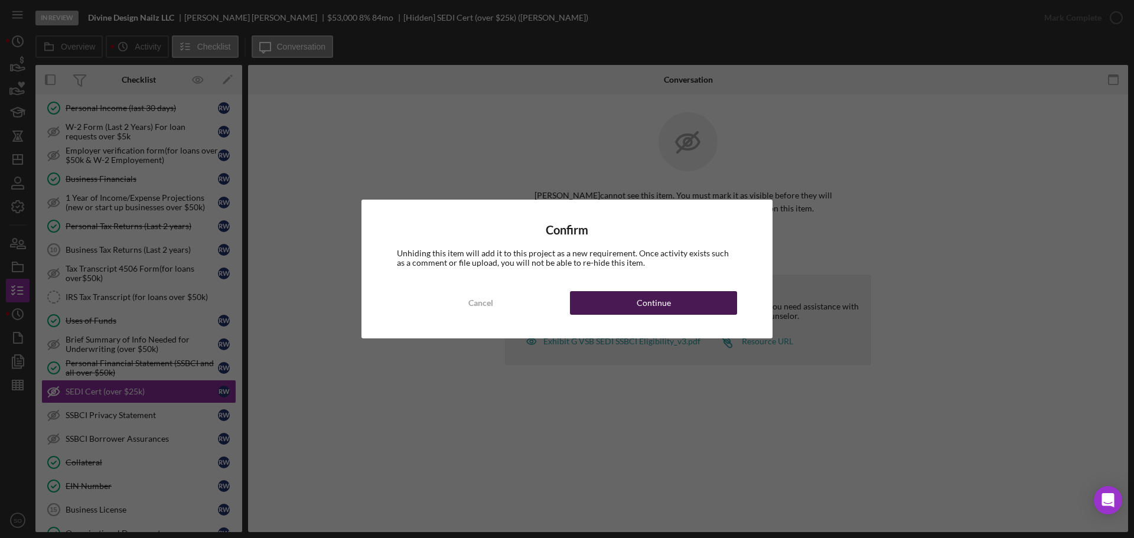
click at [704, 309] on button "Continue" at bounding box center [653, 303] width 167 height 24
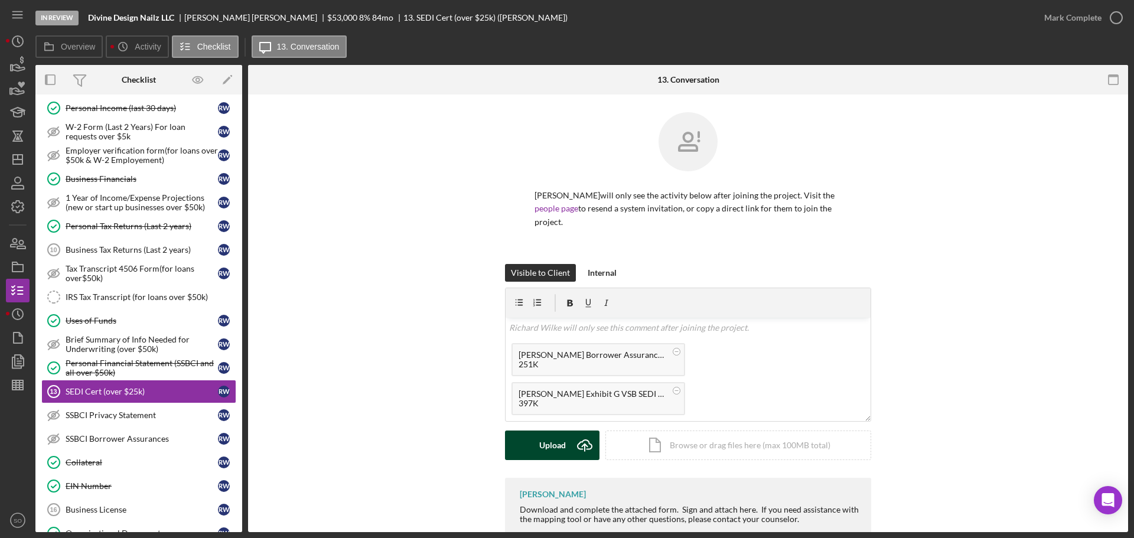
click at [561, 439] on div "Upload" at bounding box center [552, 445] width 27 height 30
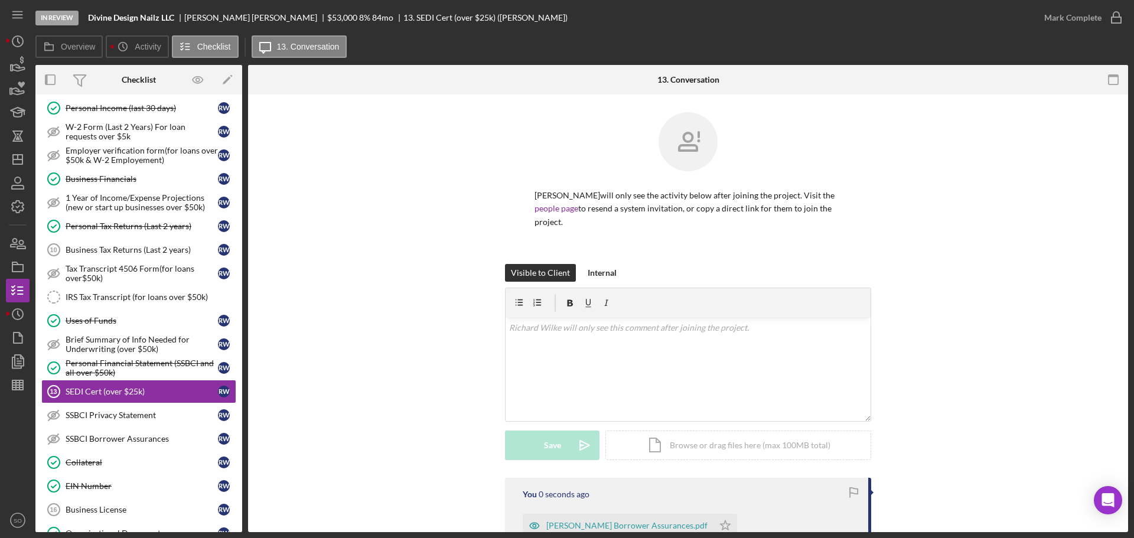
scroll to position [177, 0]
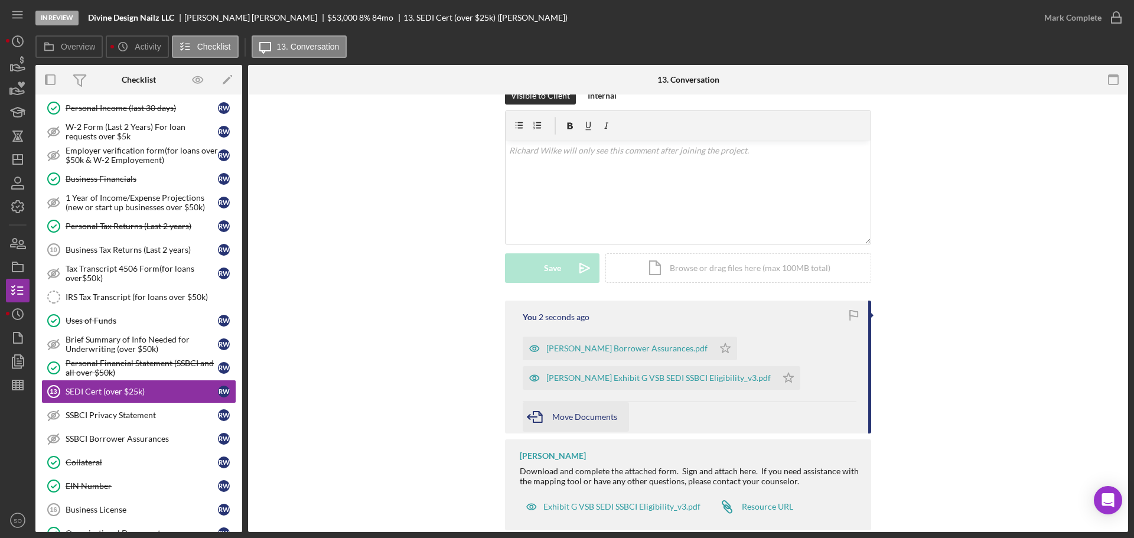
click at [566, 411] on span "Move Documents" at bounding box center [584, 416] width 65 height 10
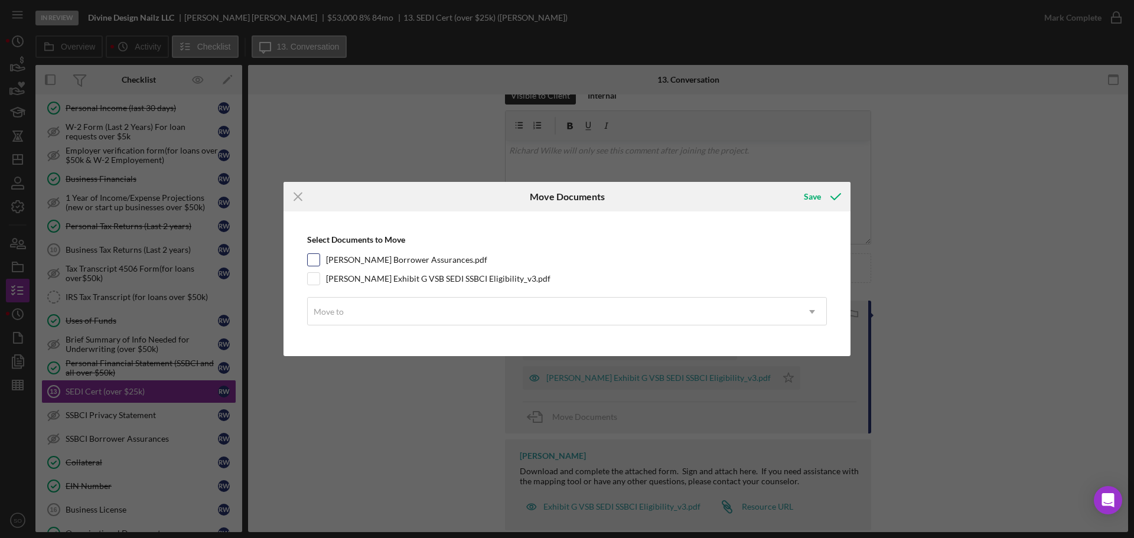
click at [312, 262] on input "[PERSON_NAME] Borrower Assurances.pdf" at bounding box center [314, 260] width 12 height 12
checkbox input "true"
click at [316, 276] on input "[PERSON_NAME] Exhibit G VSB SEDI SSBCI Eligibility_v3.pdf" at bounding box center [314, 279] width 12 height 12
checkbox input "true"
click at [399, 312] on div "Move to" at bounding box center [553, 311] width 490 height 27
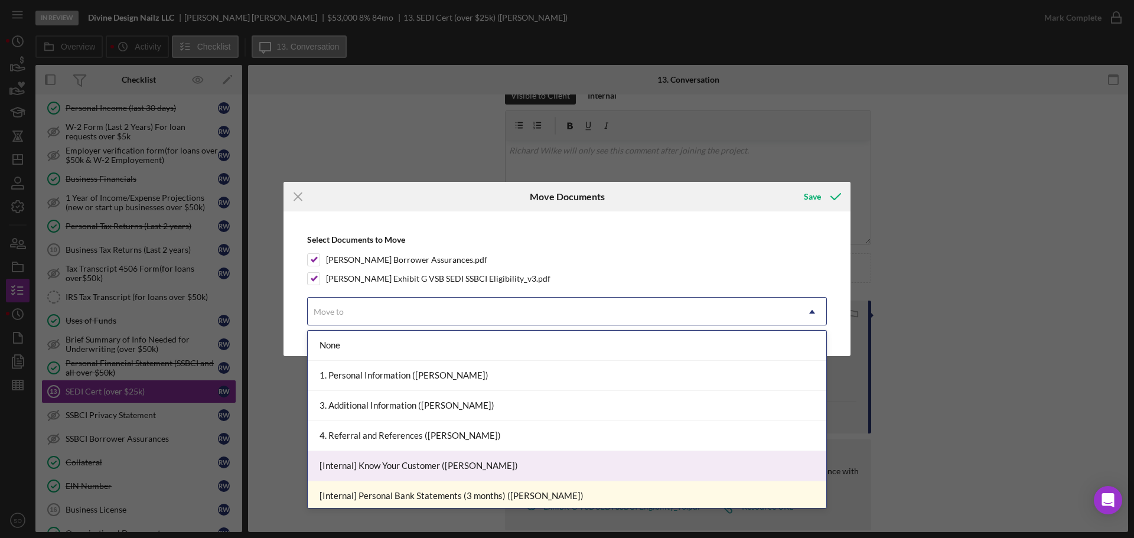
scroll to position [236, 0]
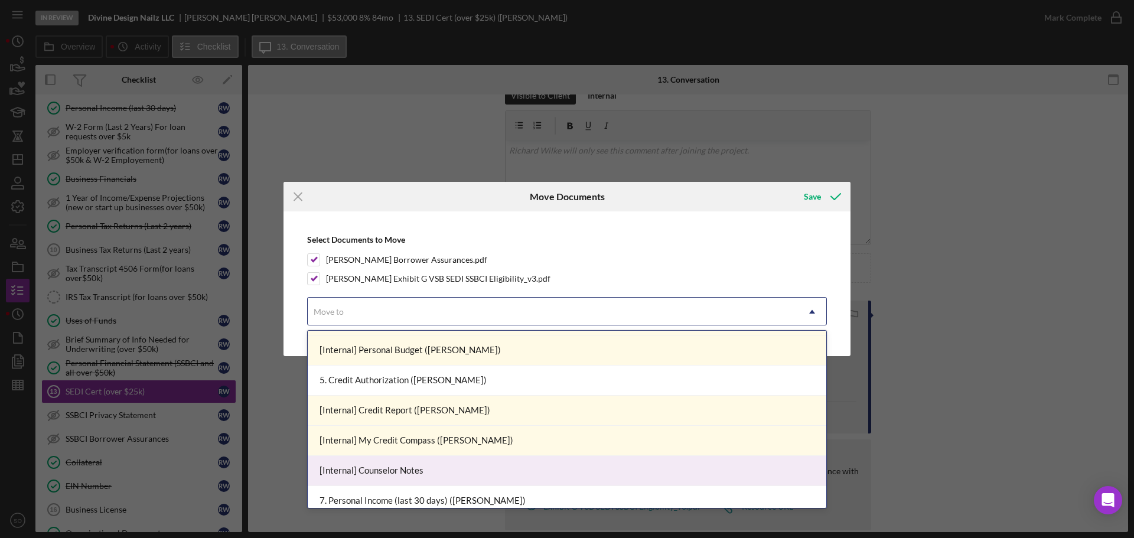
click at [450, 462] on div "[Internal] Counselor Notes" at bounding box center [567, 471] width 518 height 30
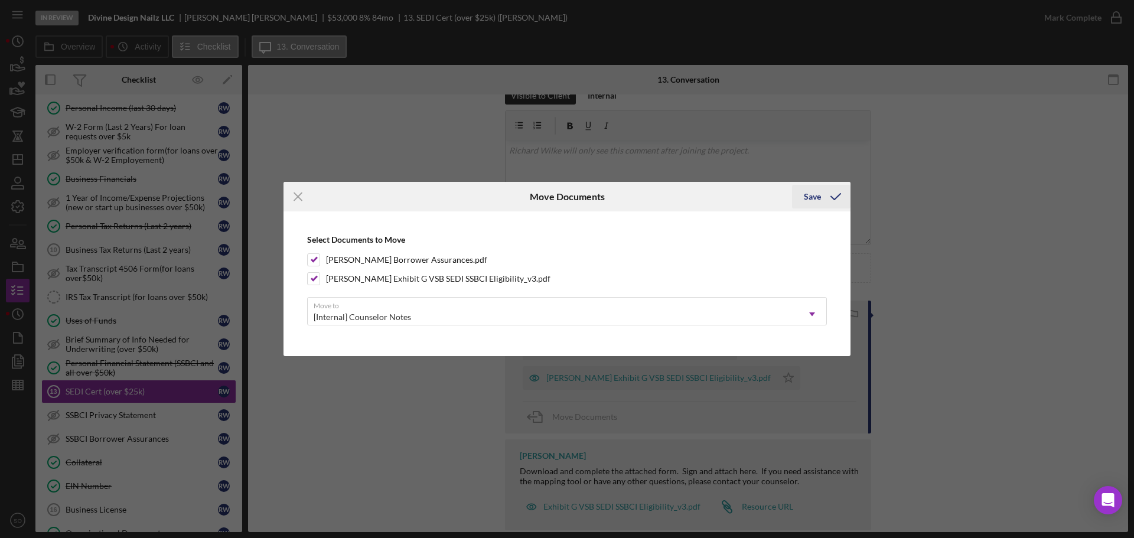
click at [811, 200] on div "Save" at bounding box center [812, 197] width 17 height 24
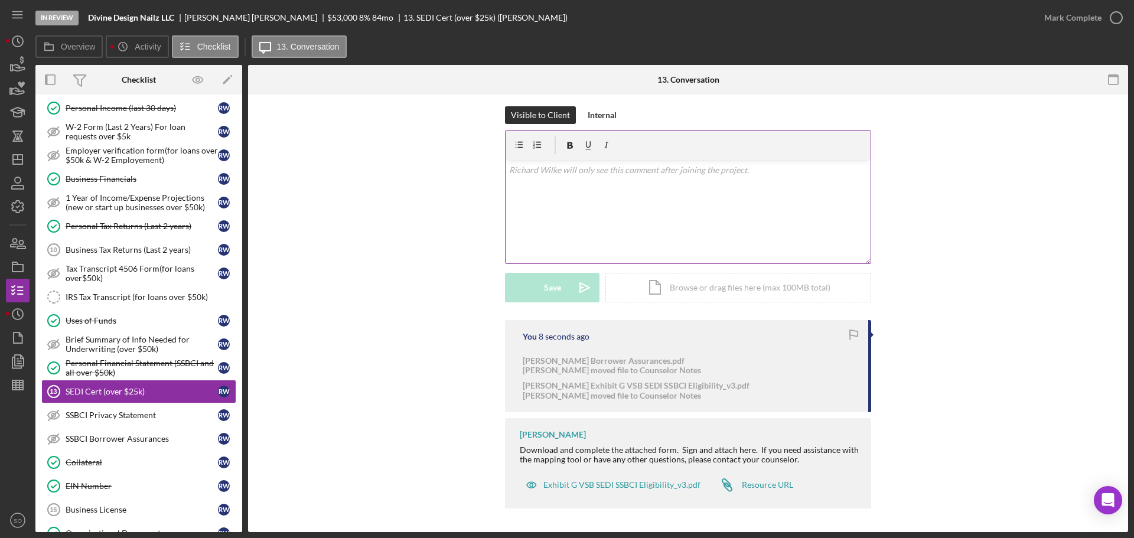
scroll to position [158, 0]
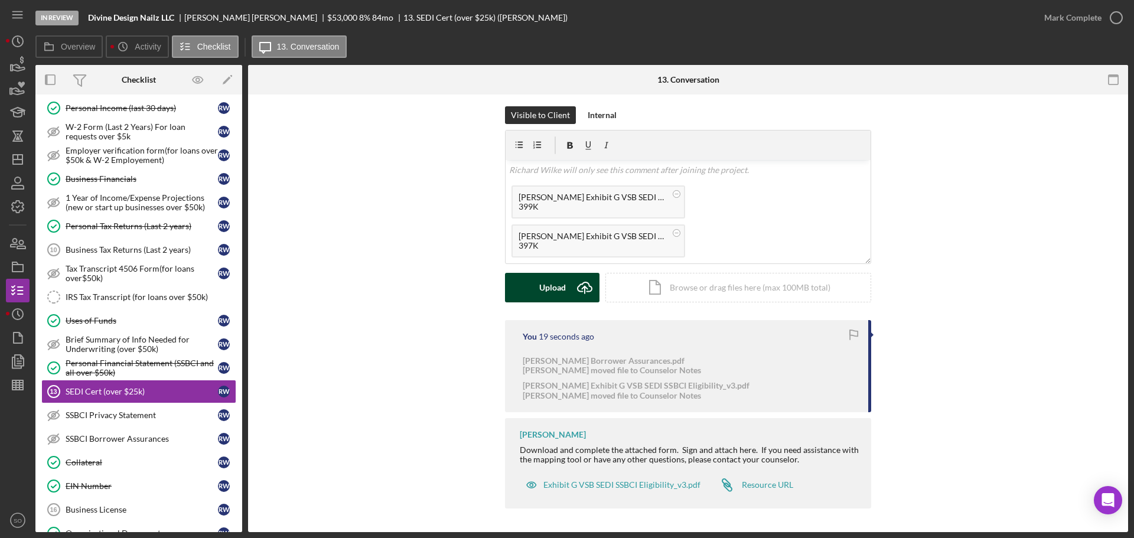
click at [539, 292] on div "Upload" at bounding box center [552, 288] width 27 height 30
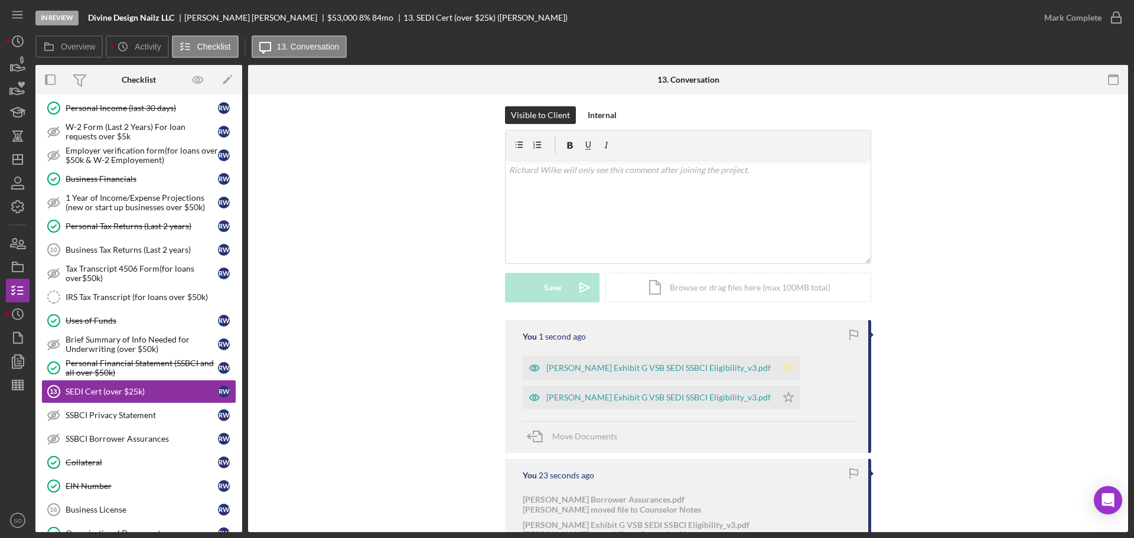
drag, startPoint x: 748, startPoint y: 371, endPoint x: 739, endPoint y: 385, distance: 16.5
click at [776, 375] on icon "Icon/Star" at bounding box center [788, 368] width 24 height 24
drag, startPoint x: 737, startPoint y: 402, endPoint x: 856, endPoint y: 257, distance: 187.1
click at [776, 402] on icon "Icon/Star" at bounding box center [788, 398] width 24 height 24
click at [1047, 30] on div "Mark Complete" at bounding box center [1080, 17] width 96 height 35
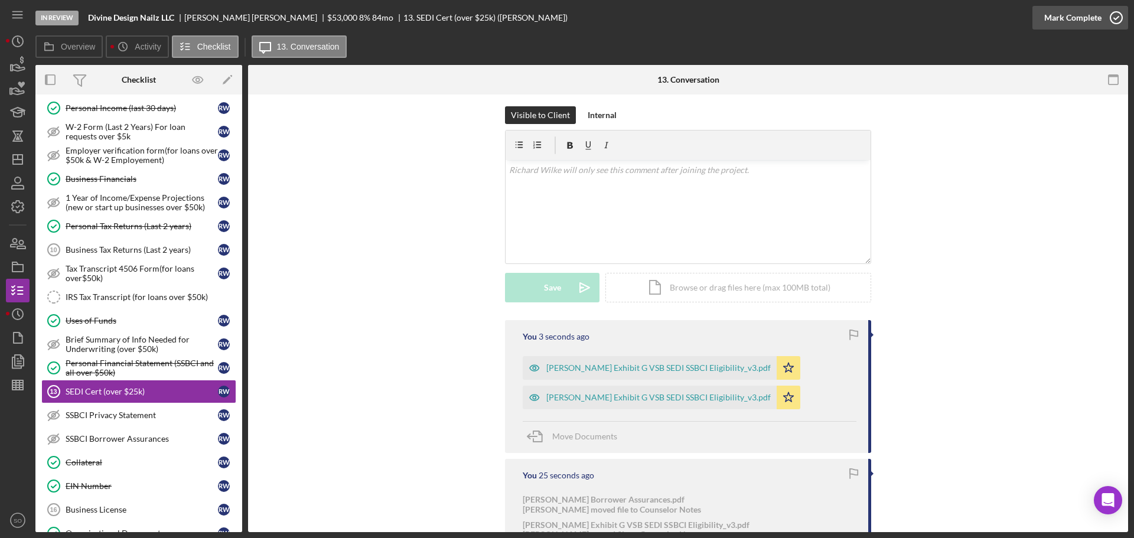
click at [1053, 23] on div "Mark Complete" at bounding box center [1072, 18] width 57 height 24
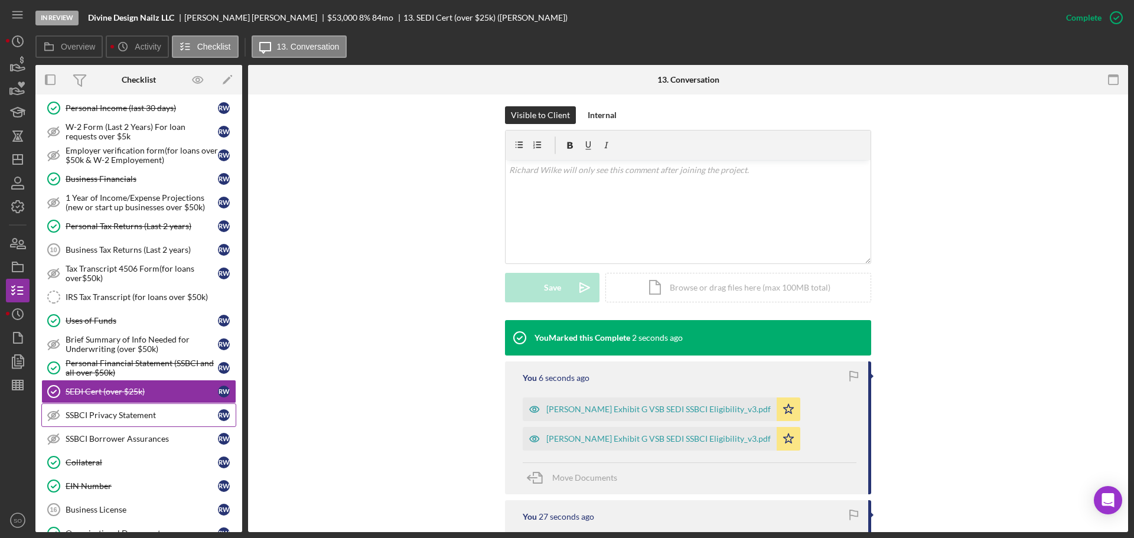
click at [122, 410] on div "SSBCI Privacy Statement" at bounding box center [142, 414] width 152 height 9
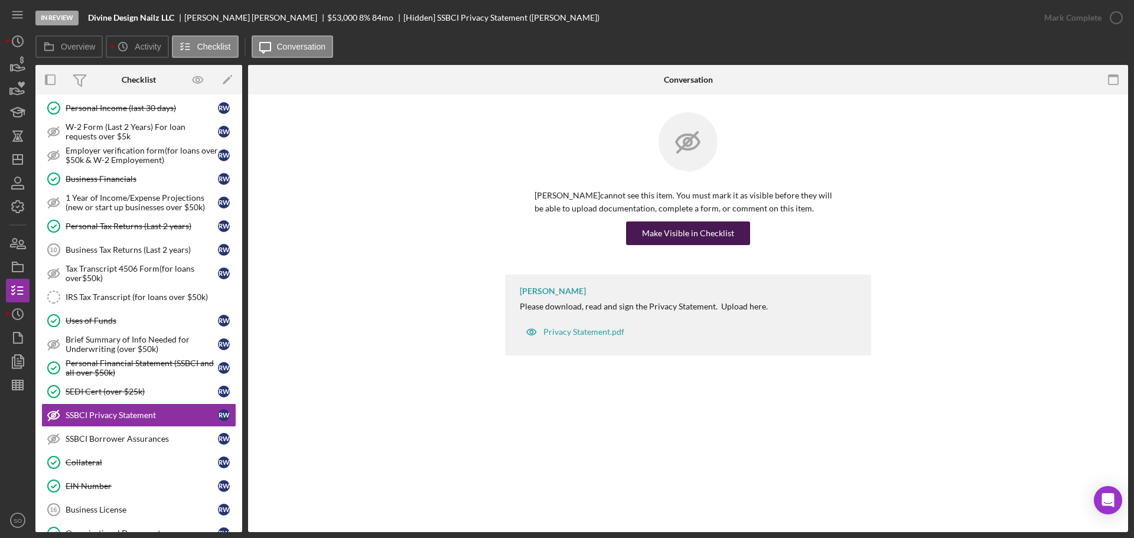
click at [691, 230] on div "Make Visible in Checklist" at bounding box center [688, 233] width 92 height 24
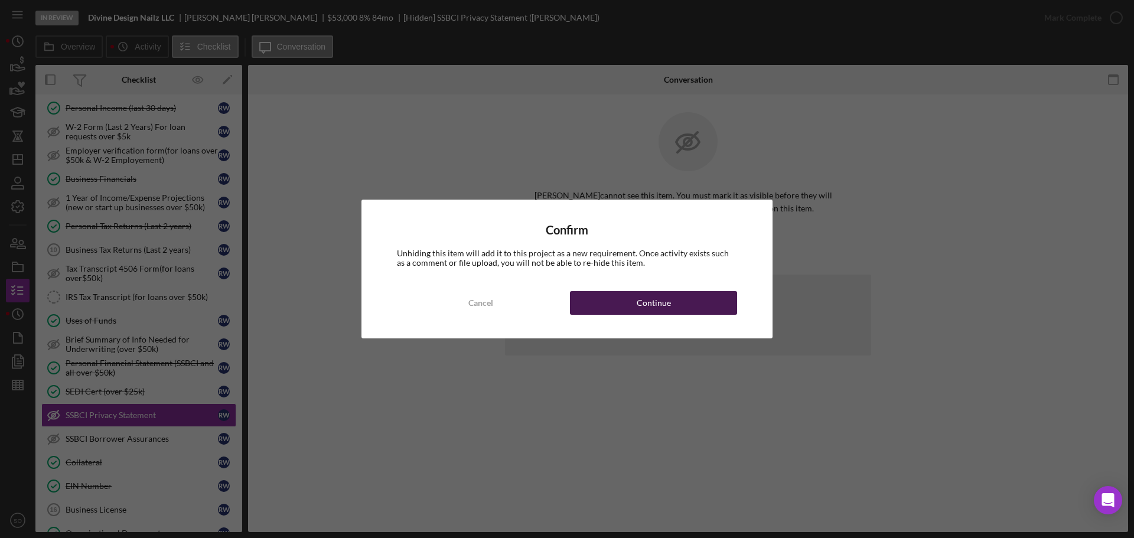
click at [701, 305] on button "Continue" at bounding box center [653, 303] width 167 height 24
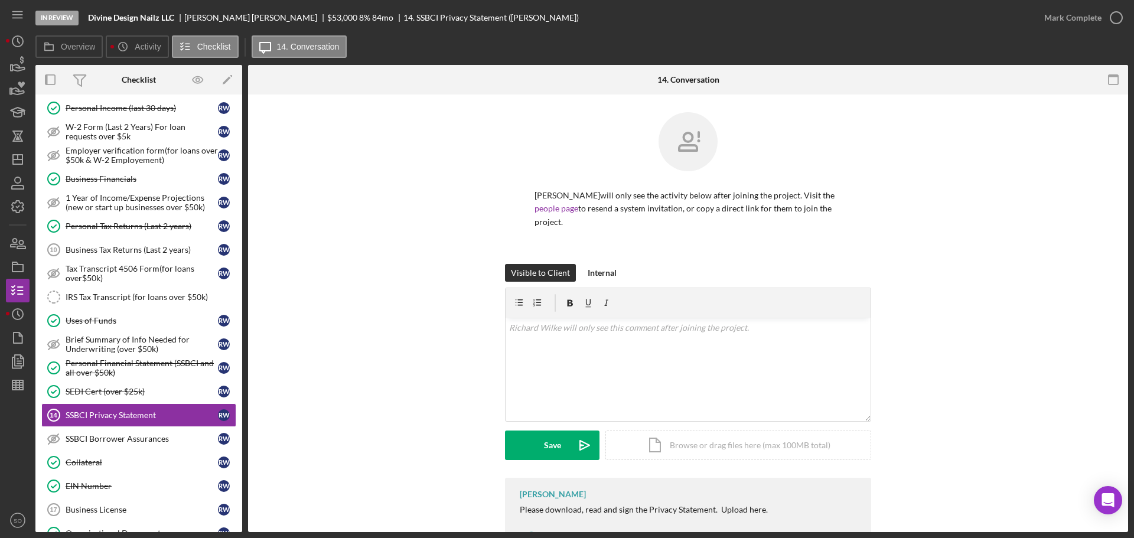
scroll to position [50, 0]
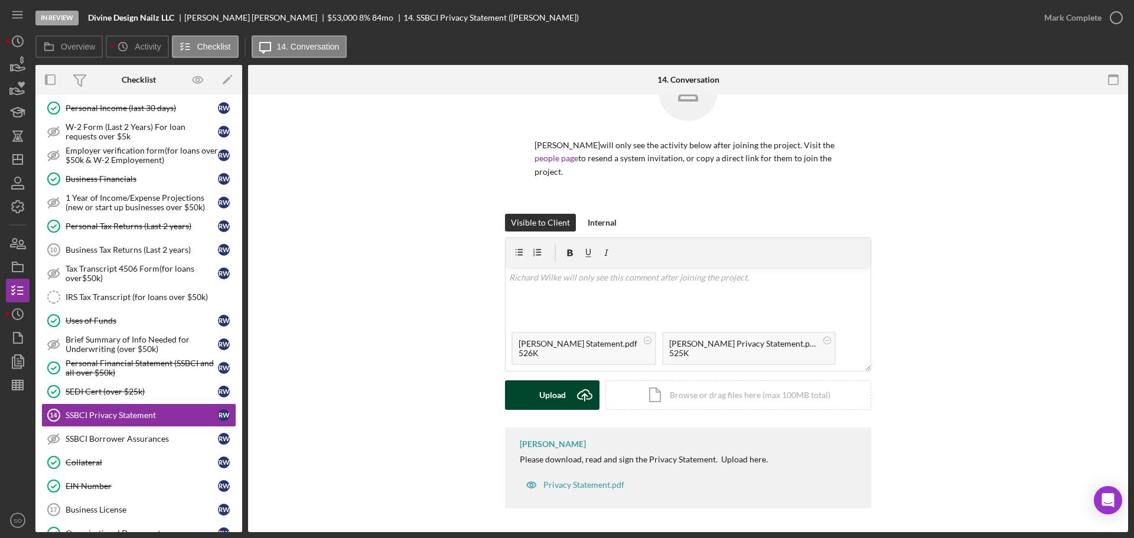
click at [546, 405] on div "Upload" at bounding box center [552, 395] width 27 height 30
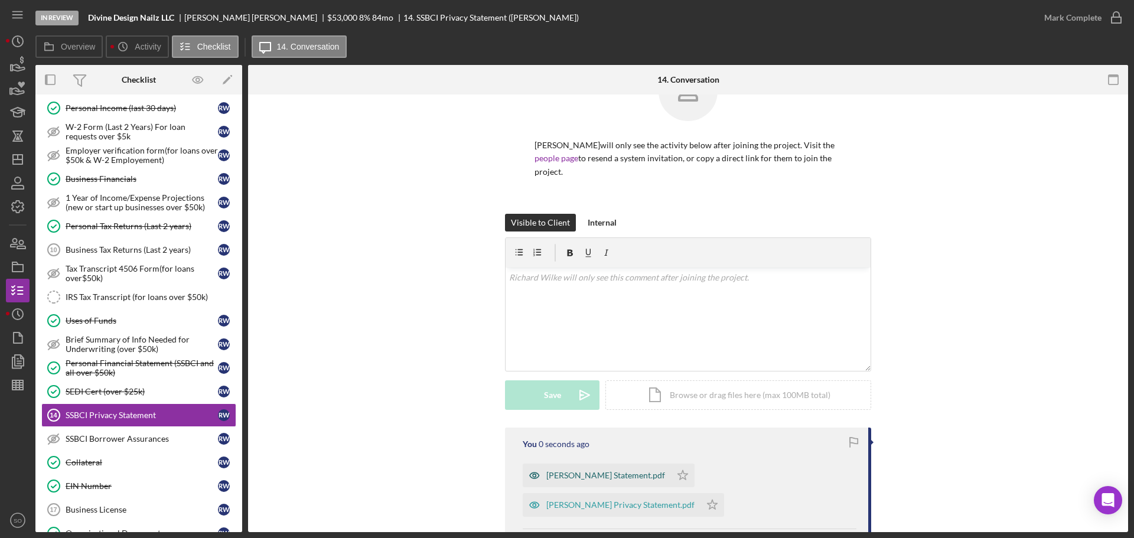
scroll to position [160, 0]
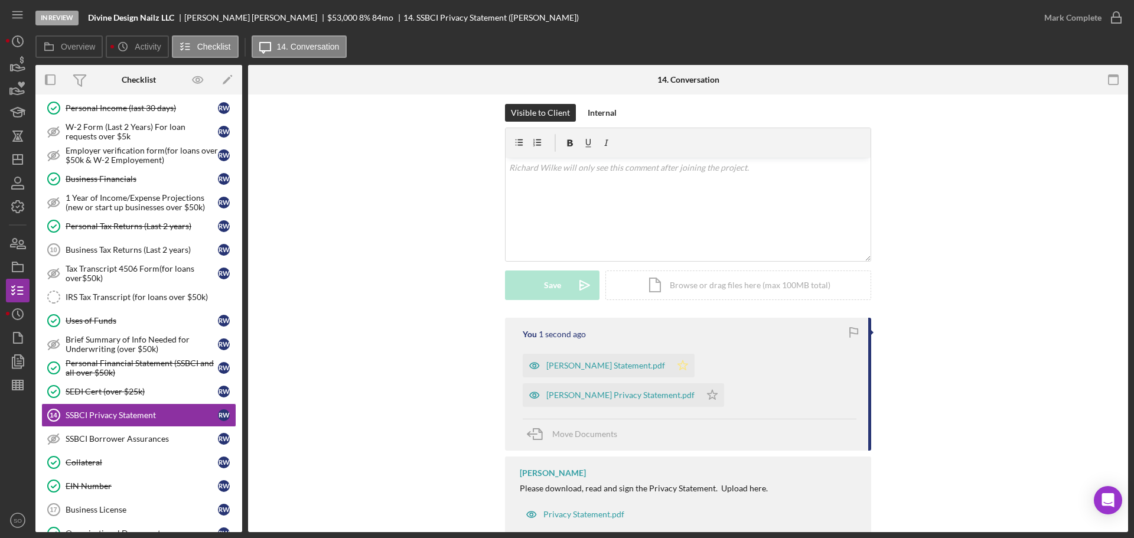
click at [675, 367] on icon "Icon/Star" at bounding box center [683, 366] width 24 height 24
click at [724, 383] on icon "Icon/Star" at bounding box center [712, 395] width 24 height 24
click at [1059, 9] on div "Mark Complete" at bounding box center [1072, 18] width 57 height 24
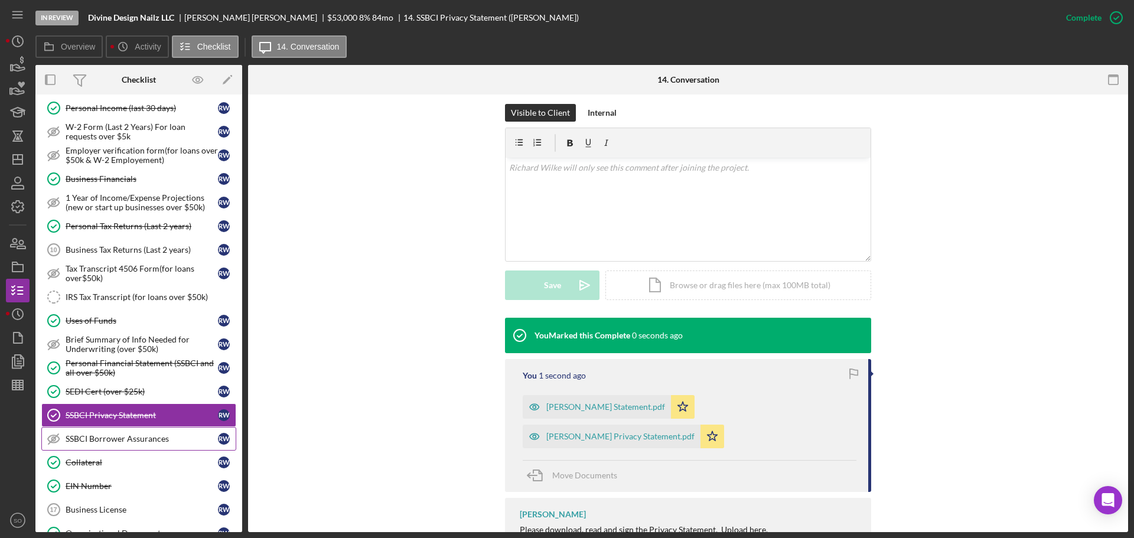
click at [158, 437] on div "SSBCI Borrower Assurances" at bounding box center [142, 438] width 152 height 9
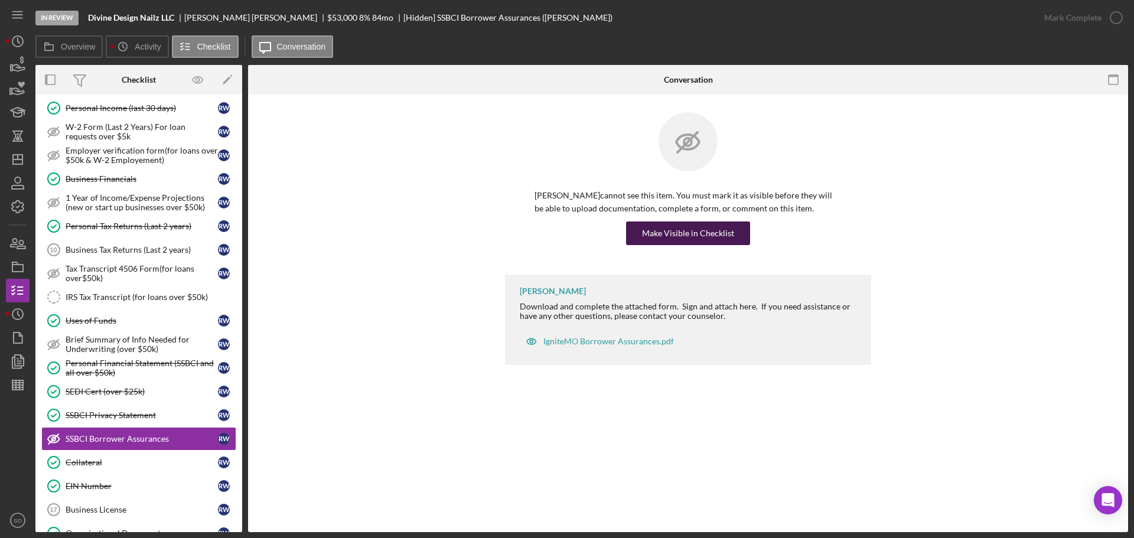
click at [677, 234] on div "Make Visible in Checklist" at bounding box center [688, 233] width 92 height 24
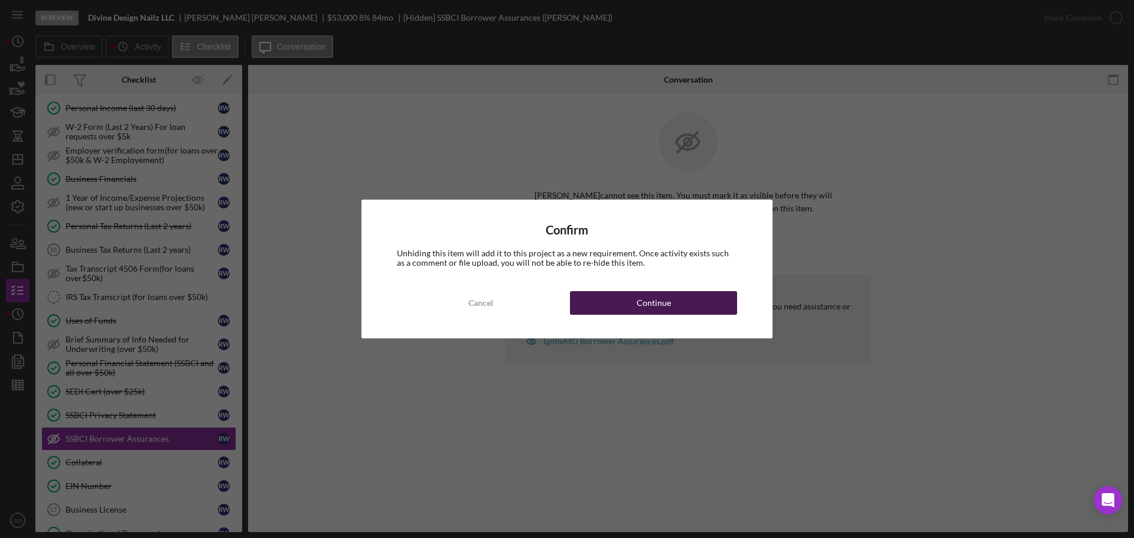
click at [704, 308] on button "Continue" at bounding box center [653, 303] width 167 height 24
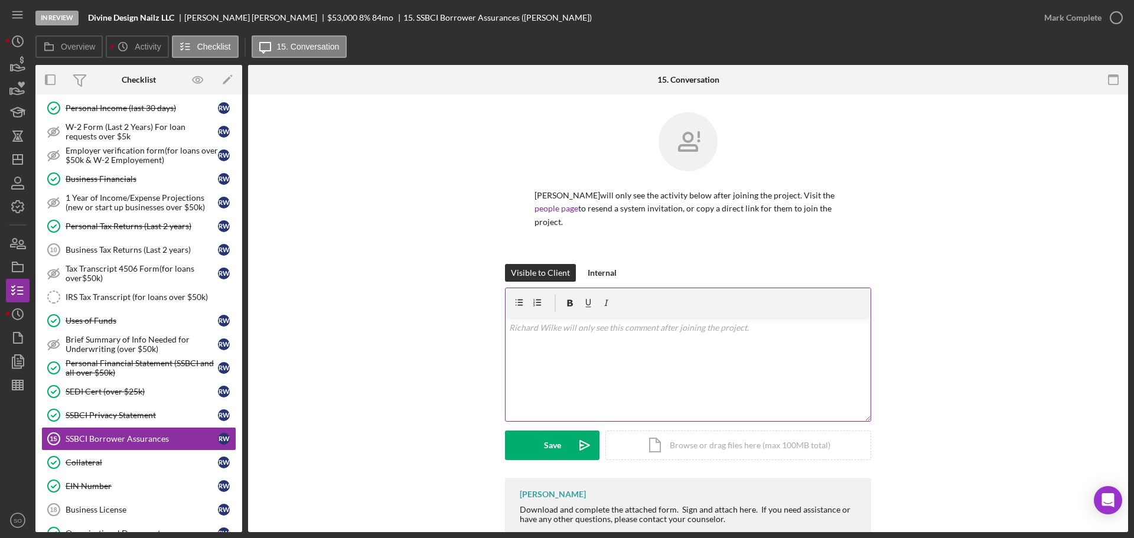
scroll to position [60, 0]
